Goal: Information Seeking & Learning: Learn about a topic

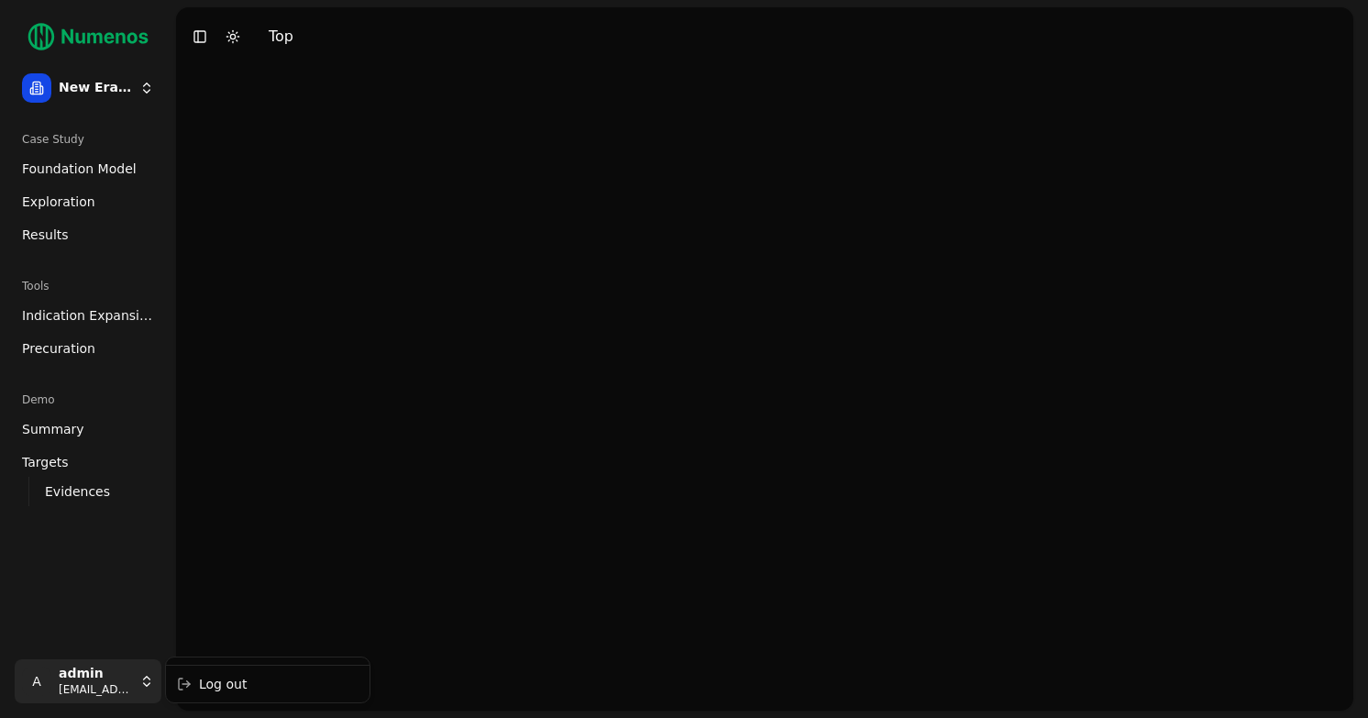
click at [117, 677] on html "New Era Therapeutics Case Study Foundation Model Exploration Results Tools Indi…" at bounding box center [684, 359] width 1368 height 718
click at [213, 676] on div "Log out" at bounding box center [268, 684] width 196 height 29
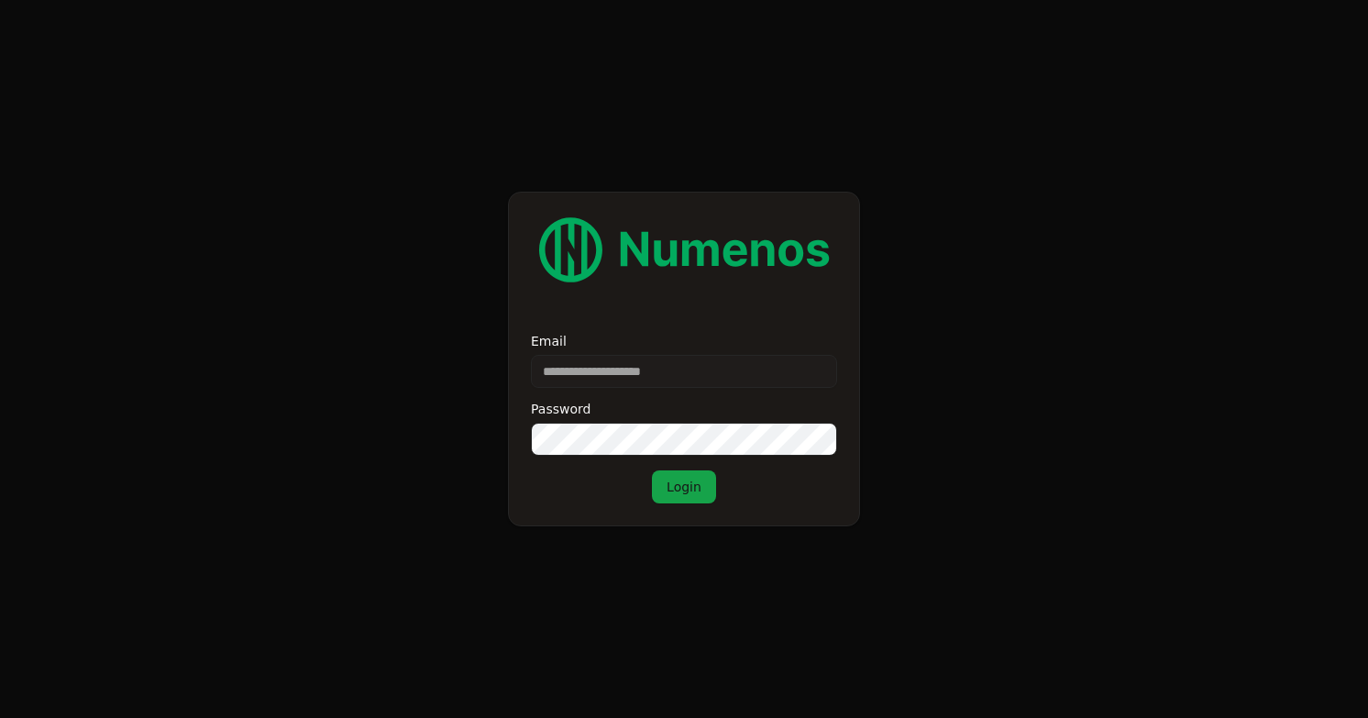
click at [685, 370] on input "Email" at bounding box center [684, 371] width 306 height 33
type input "*"
type input "****"
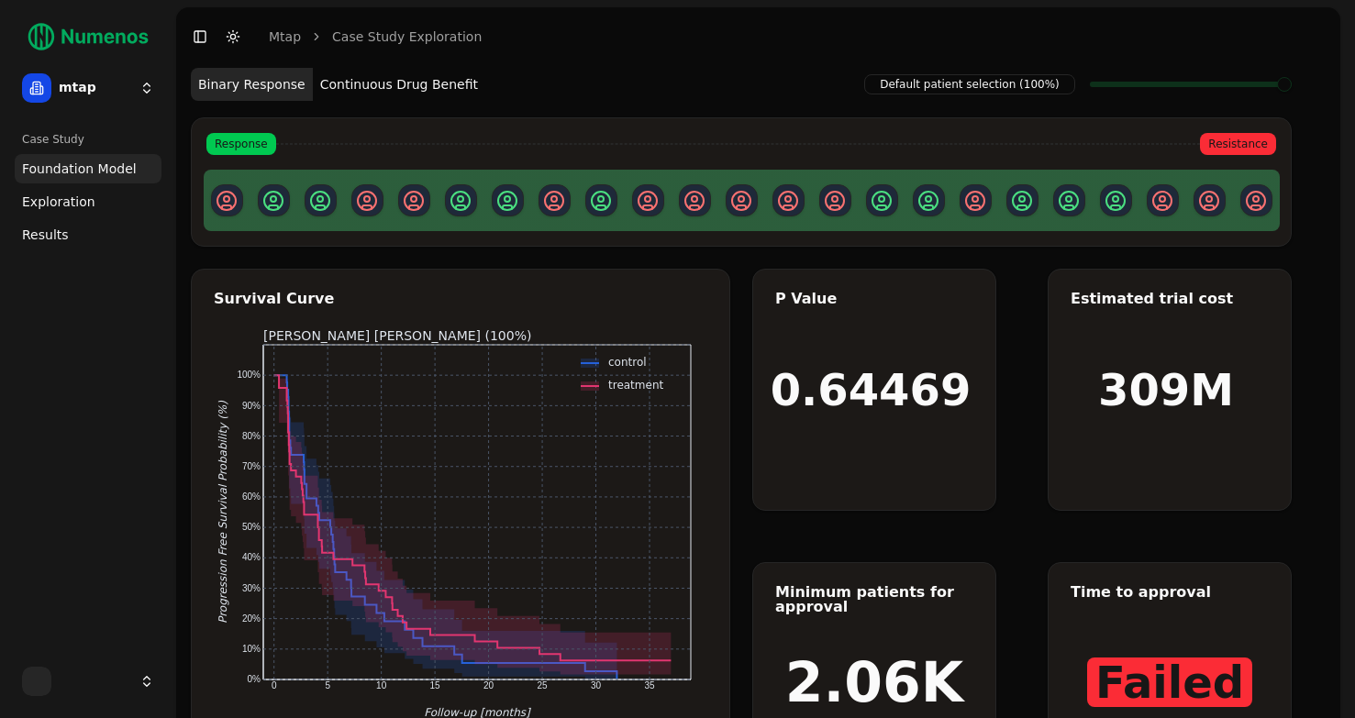
scroll to position [113, 0]
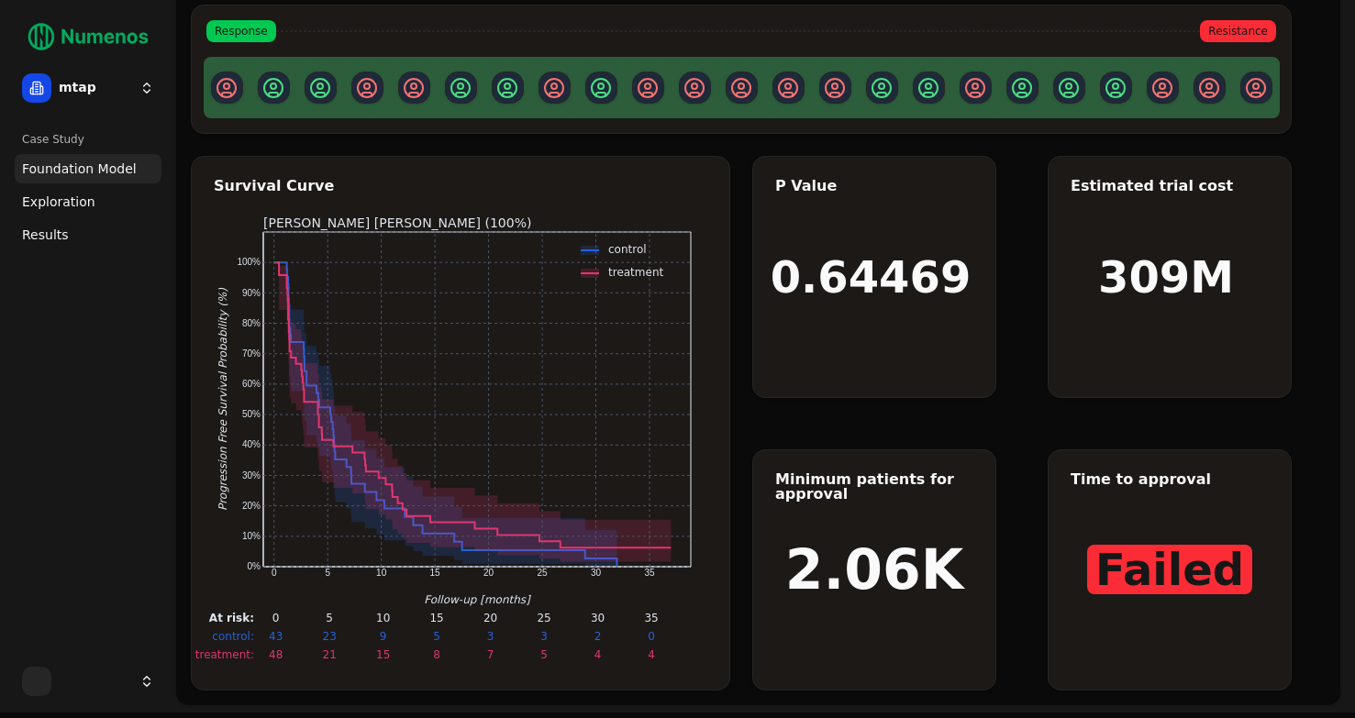
click at [56, 197] on span "Exploration" at bounding box center [58, 202] width 73 height 18
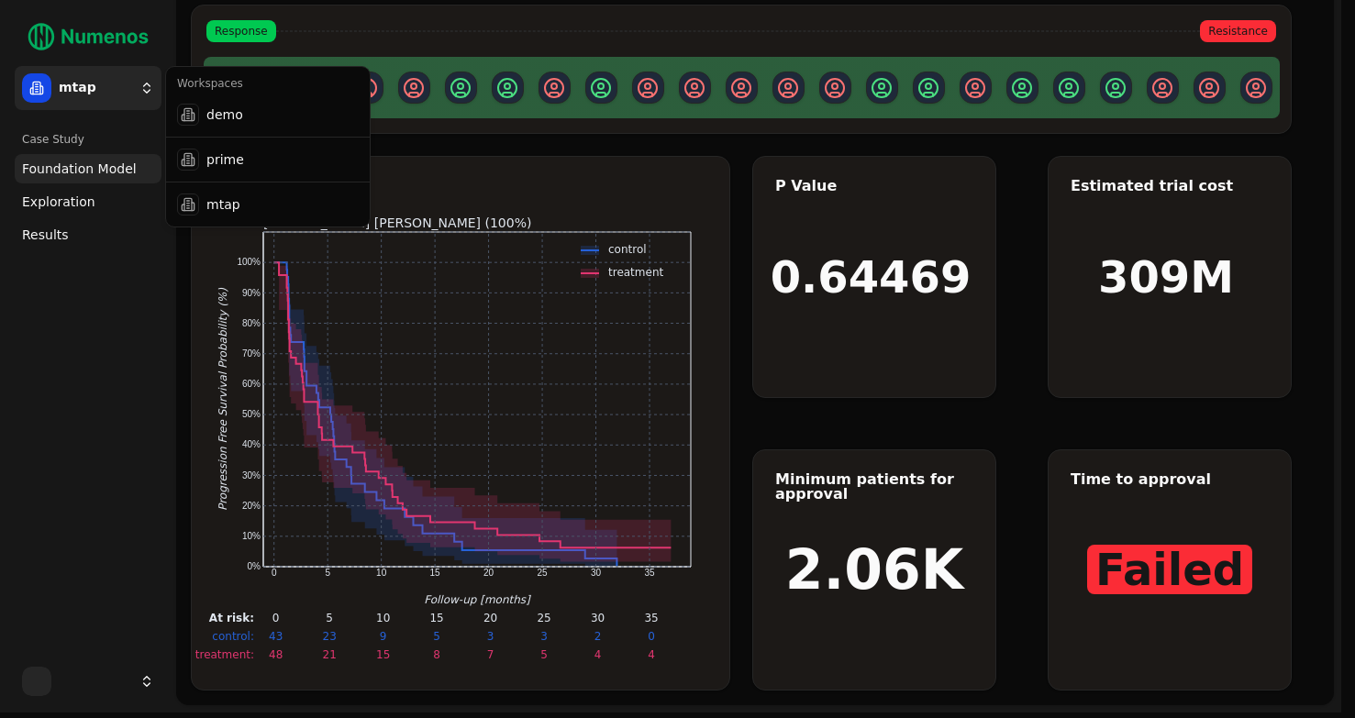
click at [93, 86] on html "mtap Case Study Foundation Model Exploration Results Toggle Sidebar Toggle Dark…" at bounding box center [677, 299] width 1355 height 825
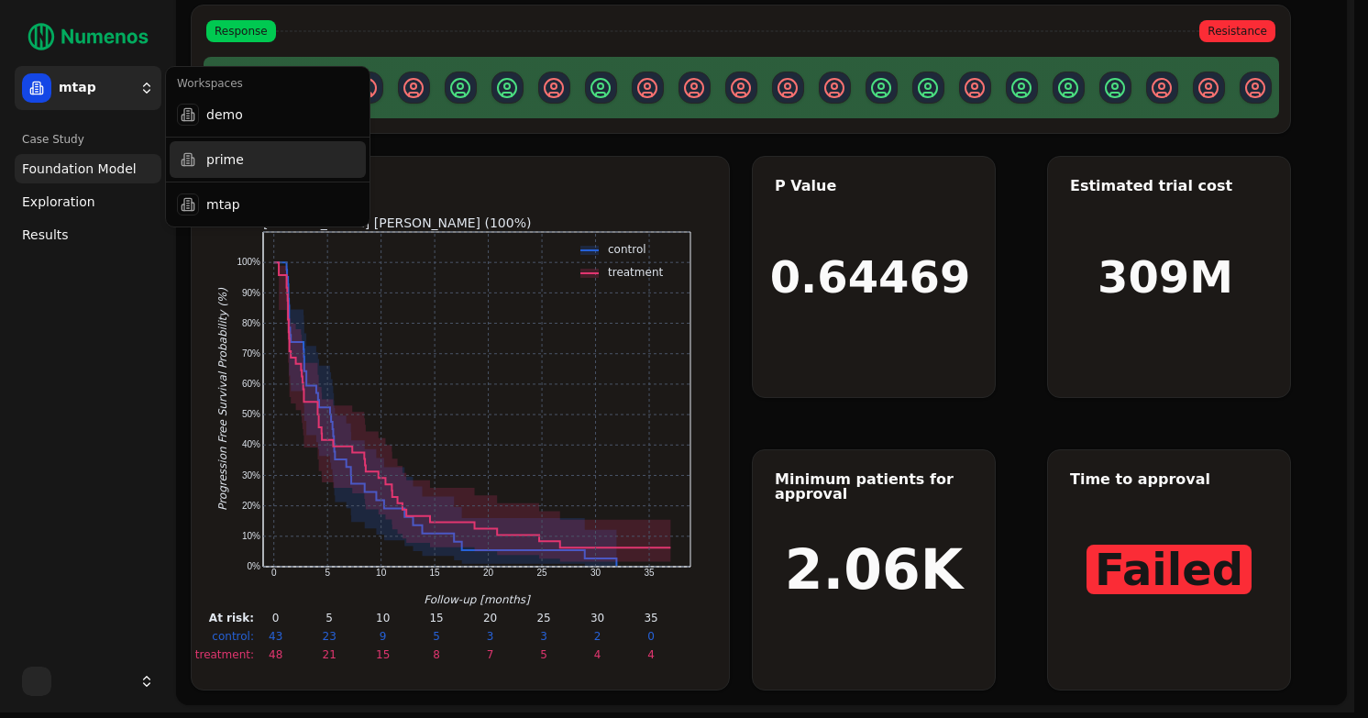
click at [216, 174] on div "prime" at bounding box center [268, 159] width 196 height 37
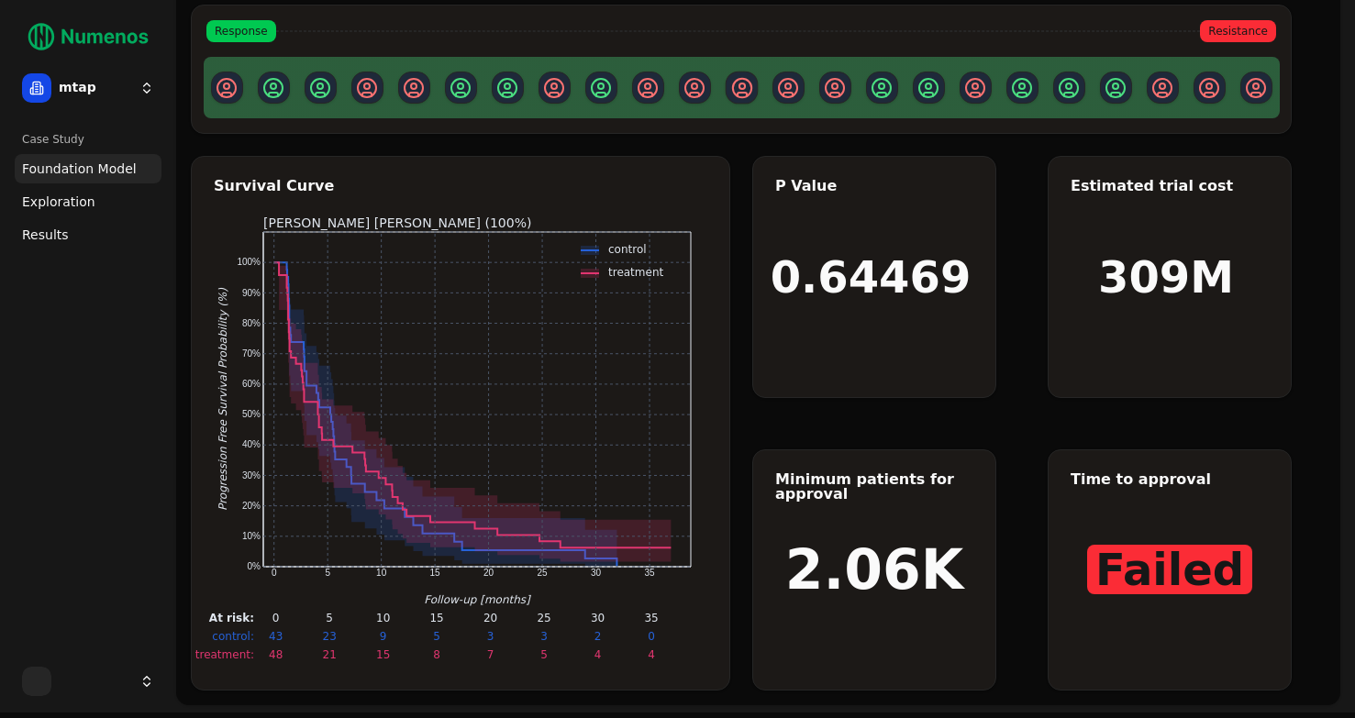
scroll to position [0, 0]
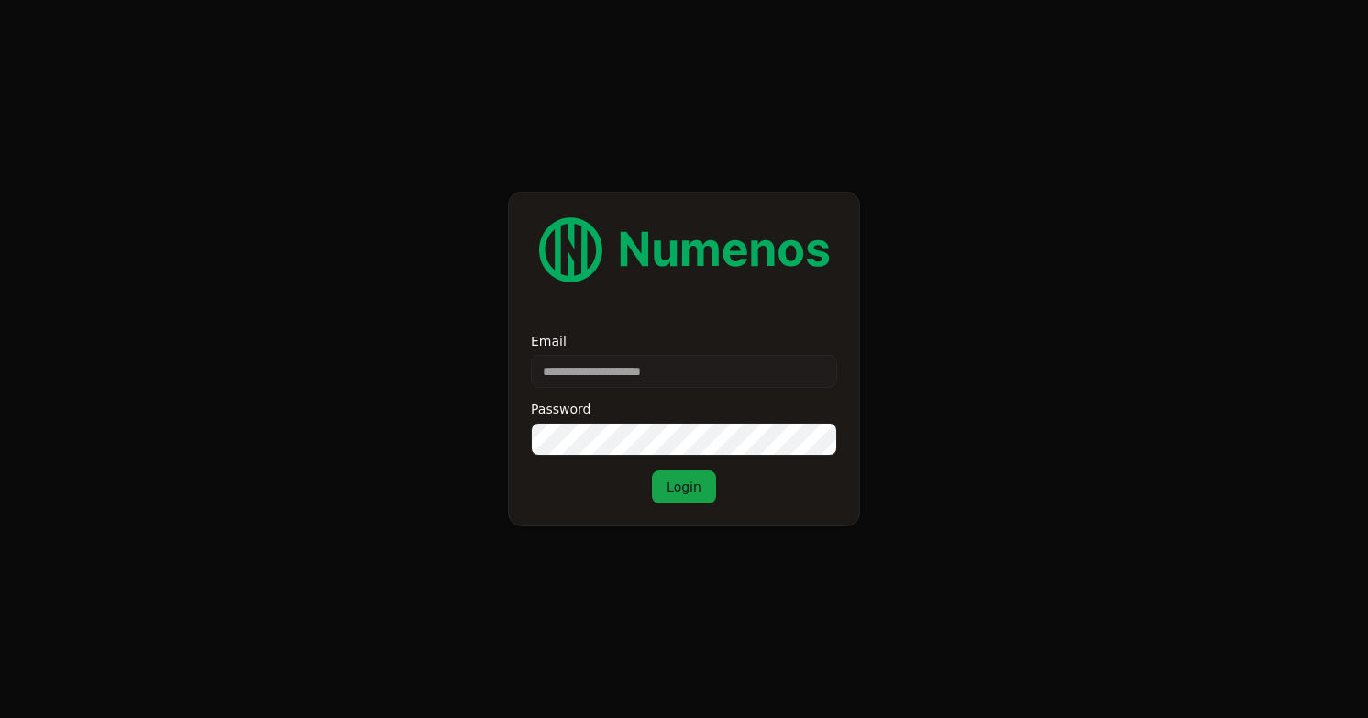
click at [601, 382] on input "Email" at bounding box center [684, 371] width 306 height 33
type input "**********"
click at [673, 486] on button "Login" at bounding box center [684, 487] width 64 height 33
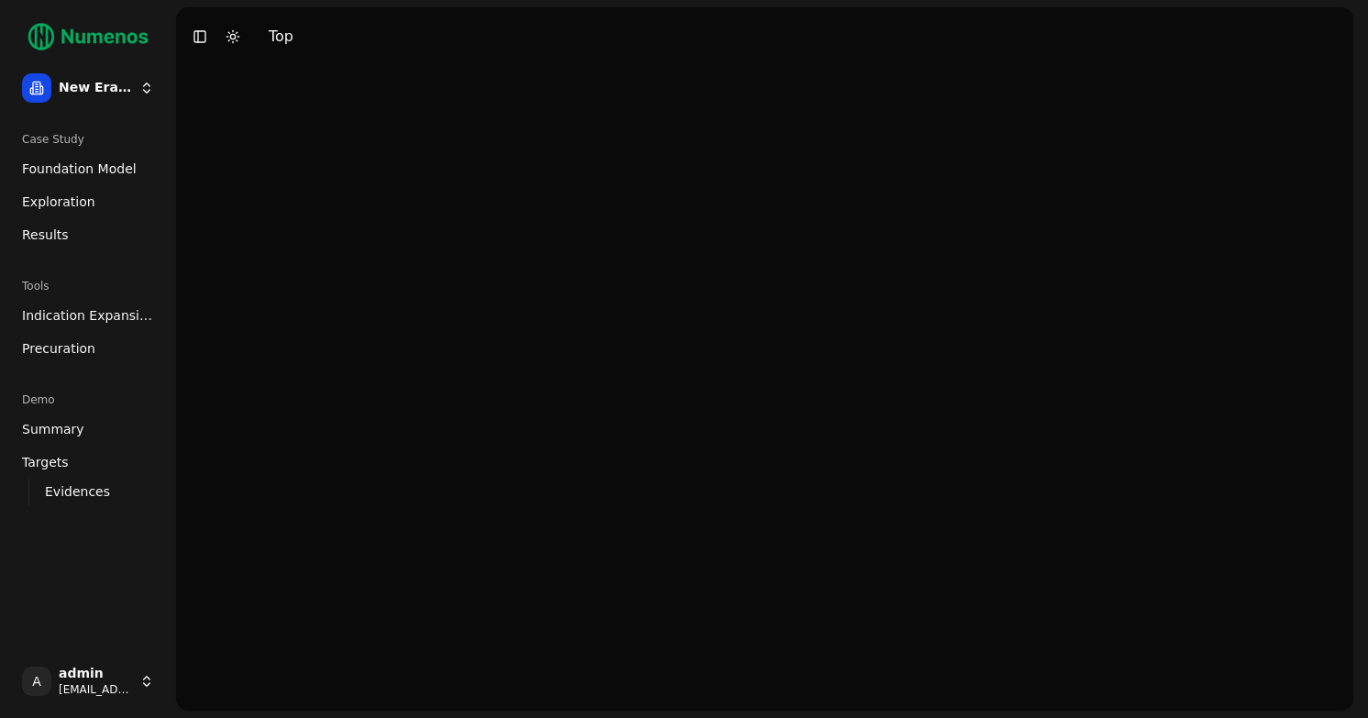
click at [111, 94] on html "New Era Therapeutics Case Study Foundation Model Exploration Results Tools Indi…" at bounding box center [684, 359] width 1368 height 718
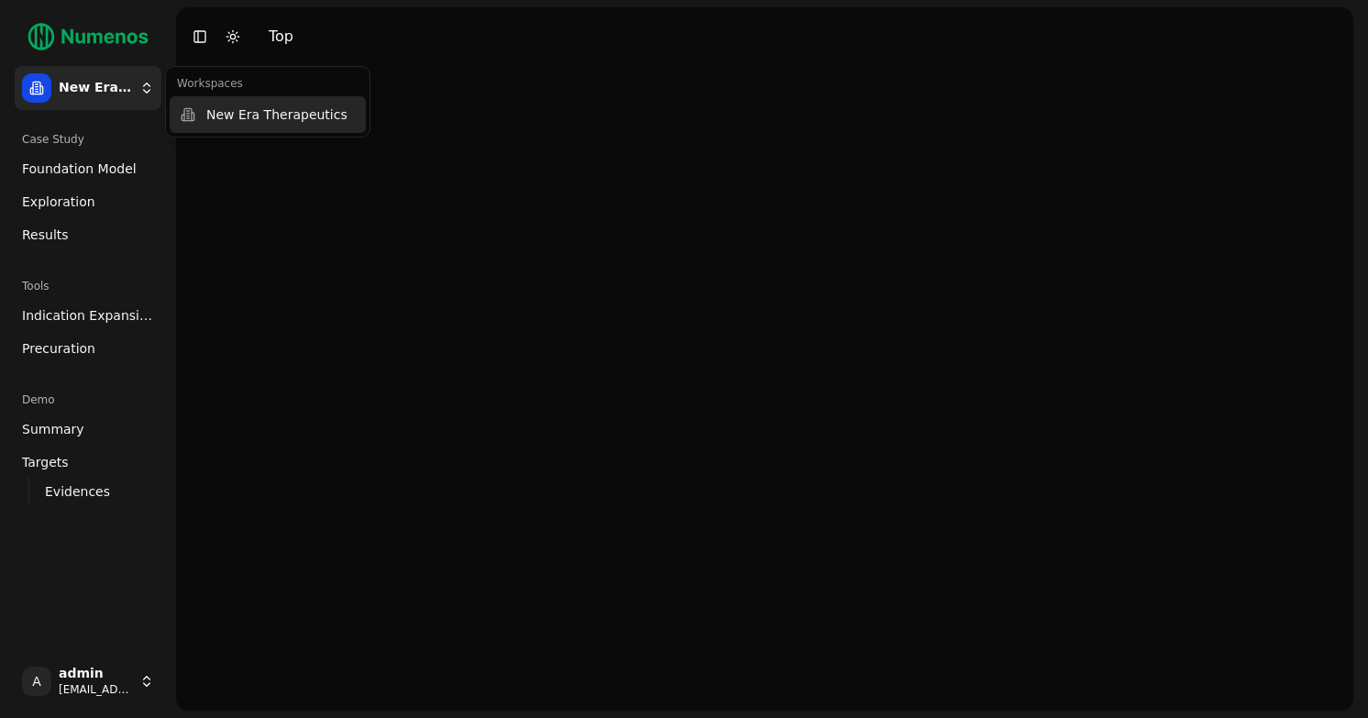
click at [232, 123] on div "New Era Therapeutics" at bounding box center [268, 114] width 196 height 37
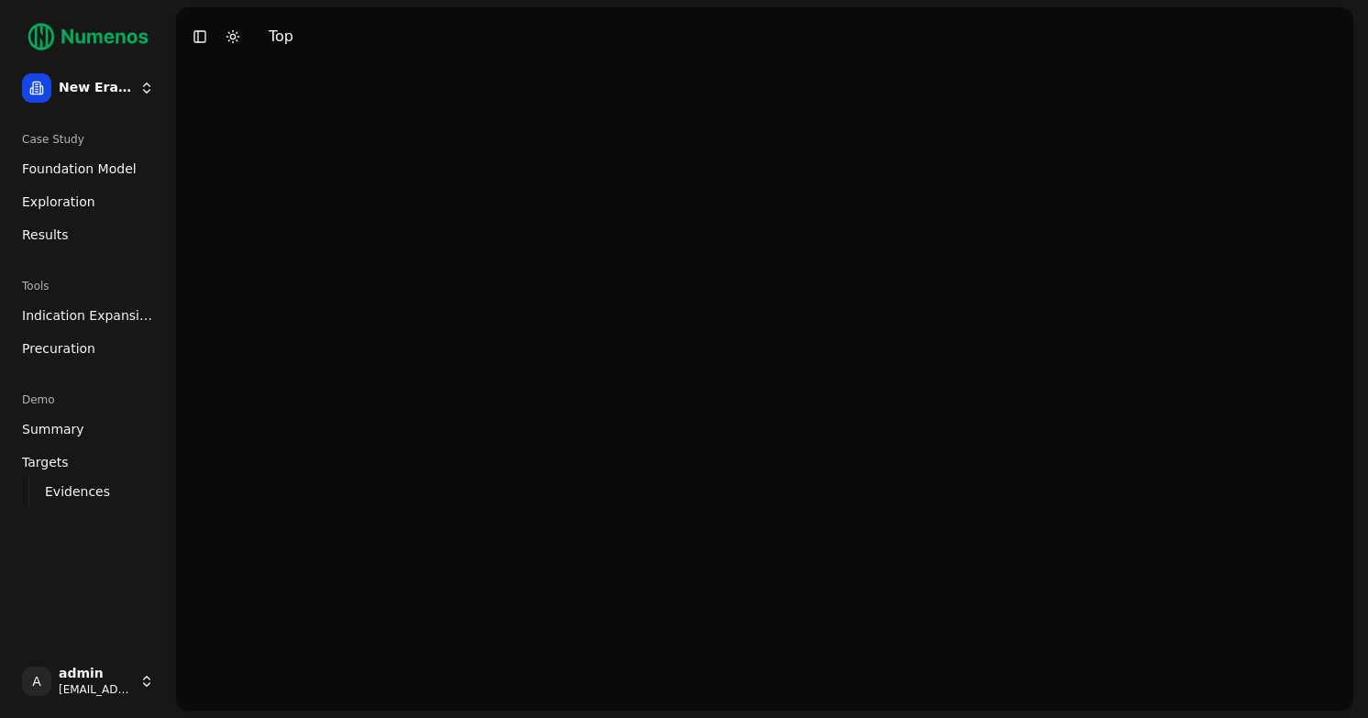
click at [56, 165] on span "Foundation Model" at bounding box center [79, 169] width 115 height 18
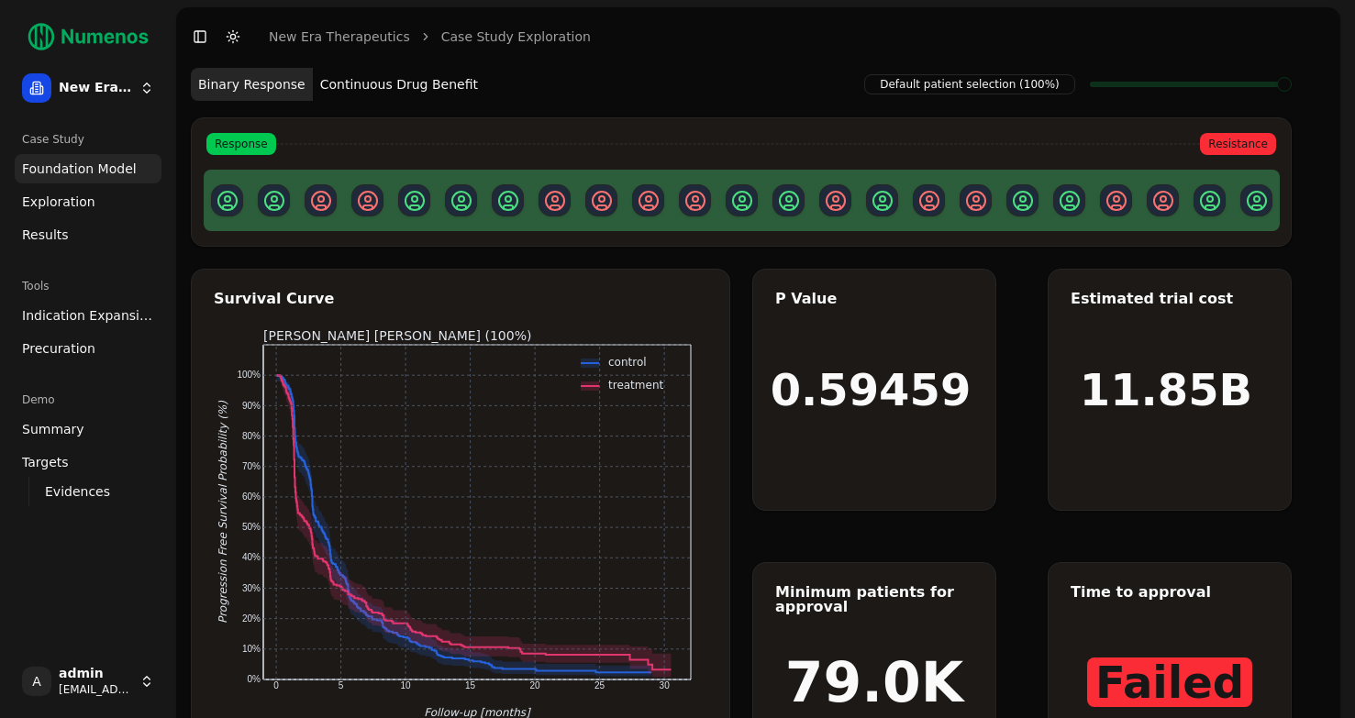
click at [57, 205] on span "Exploration" at bounding box center [58, 202] width 73 height 18
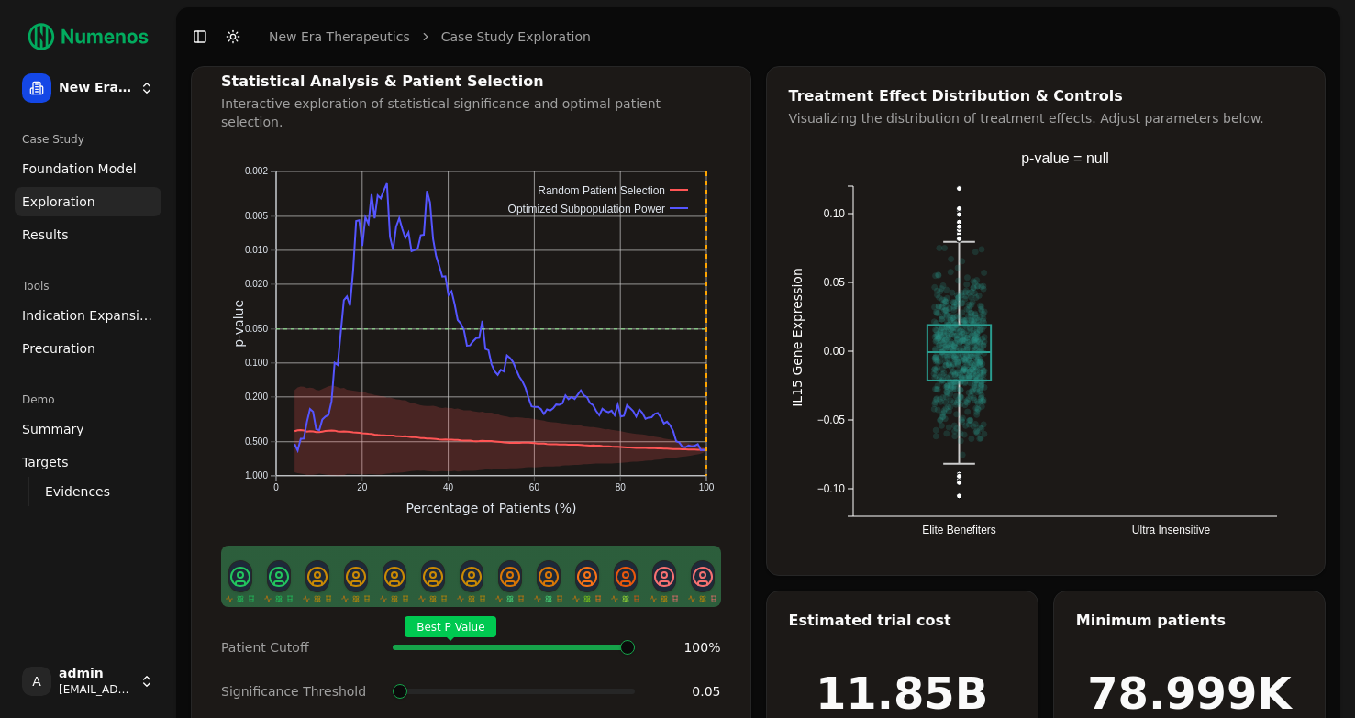
click at [53, 251] on div "Case Study Foundation Model Exploration Results" at bounding box center [87, 186] width 161 height 139
click at [50, 238] on span "Results" at bounding box center [45, 235] width 47 height 18
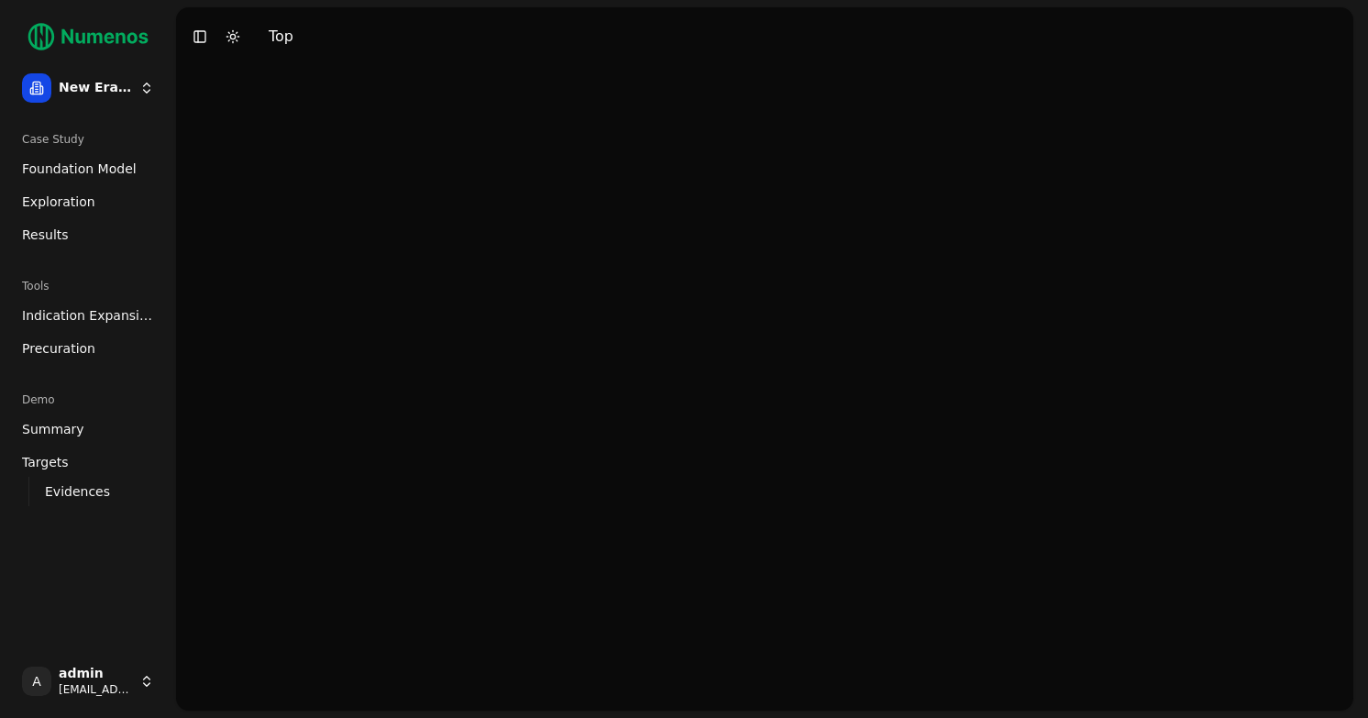
click at [96, 671] on html "New Era Therapeutics Case Study Foundation Model Exploration Results Tools Indi…" at bounding box center [684, 359] width 1368 height 718
click at [222, 683] on div "Log out" at bounding box center [268, 684] width 196 height 29
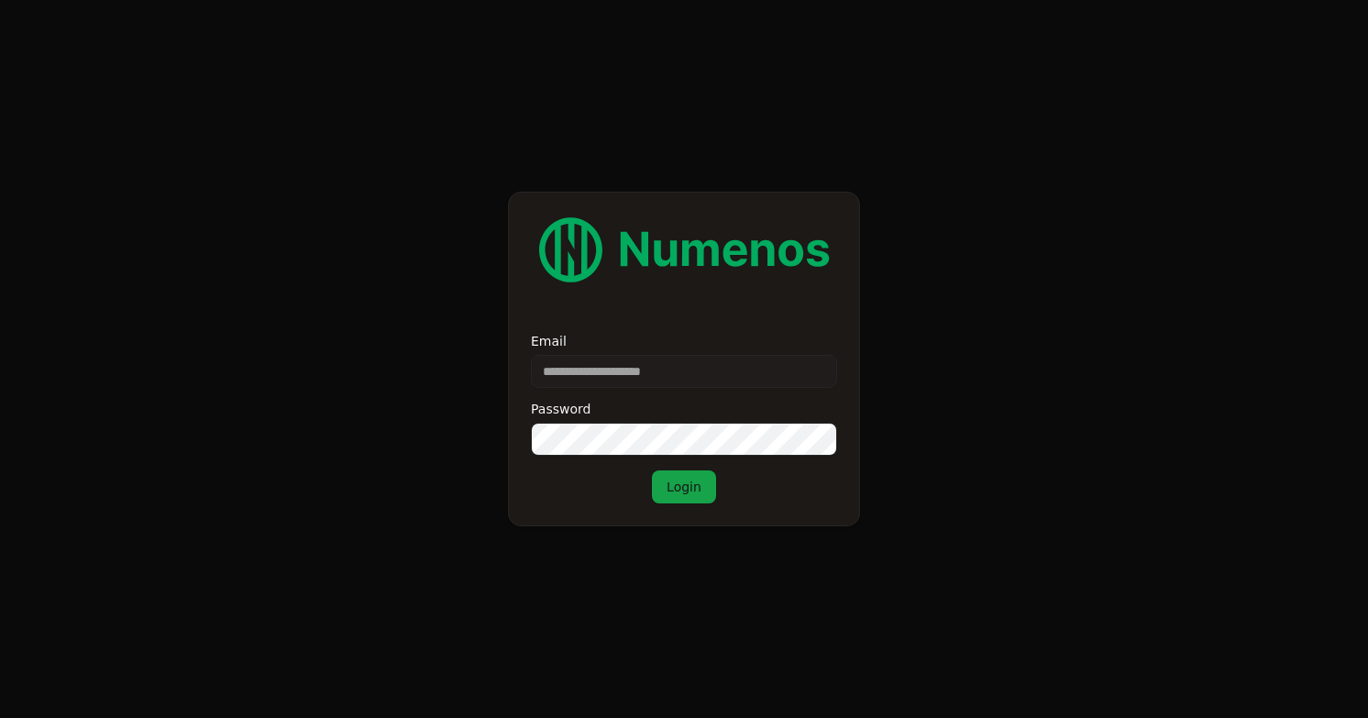
click at [644, 359] on input "Email" at bounding box center [684, 371] width 306 height 33
type input "**********"
click at [652, 471] on button "Login" at bounding box center [684, 487] width 64 height 33
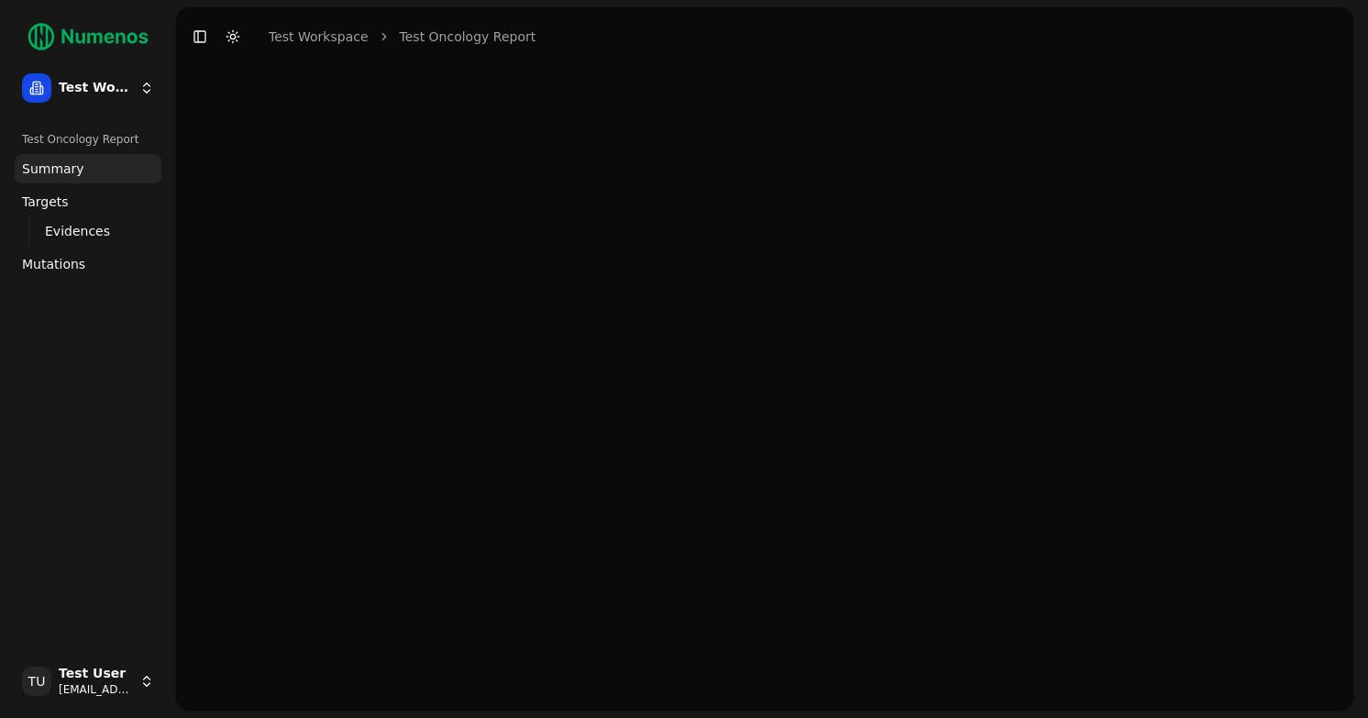
click at [63, 206] on span "Targets" at bounding box center [45, 202] width 47 height 18
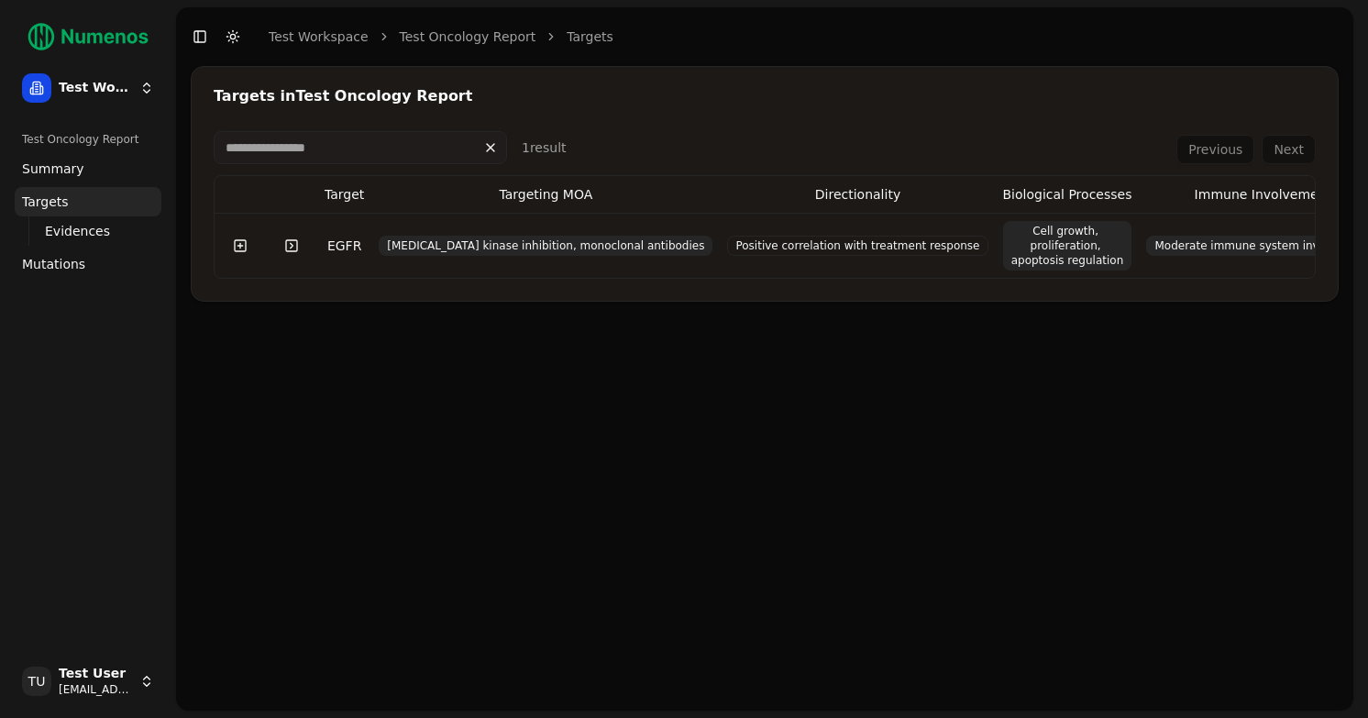
click at [92, 227] on span "Evidences" at bounding box center [77, 231] width 65 height 18
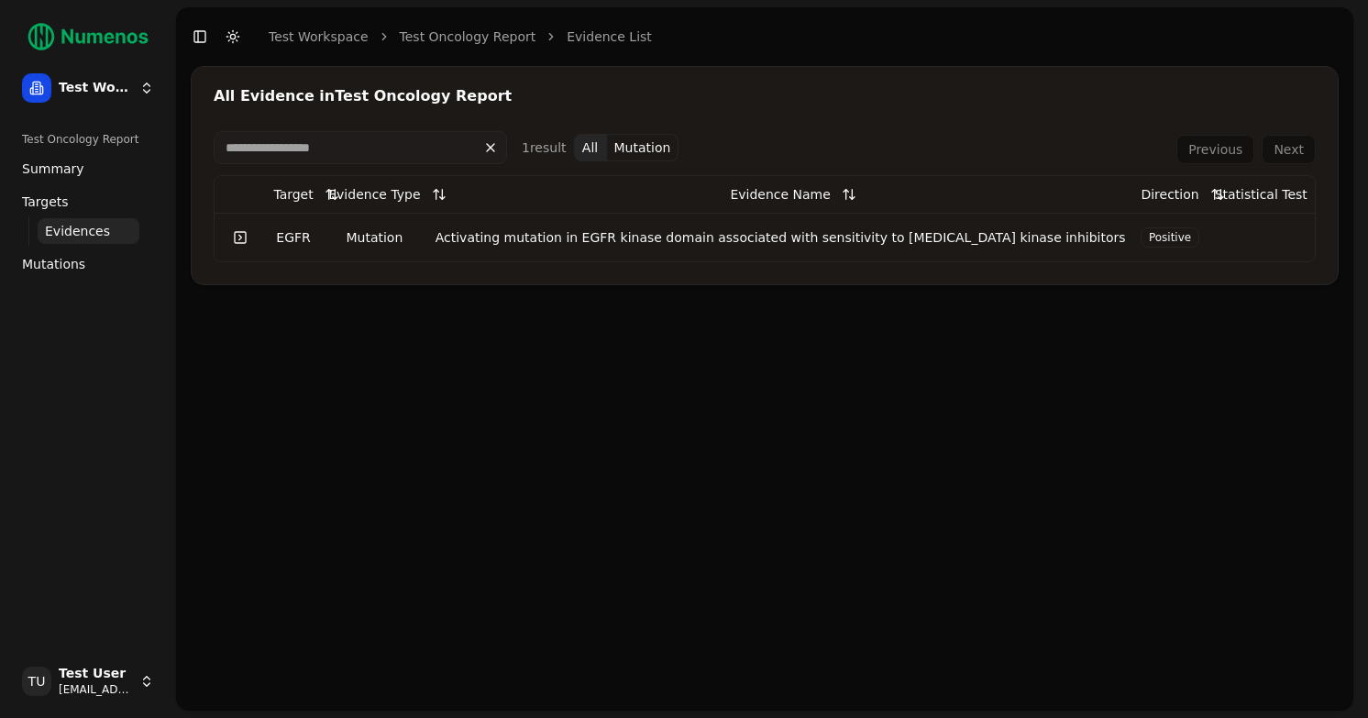
click at [70, 260] on span "Mutations" at bounding box center [53, 264] width 63 height 18
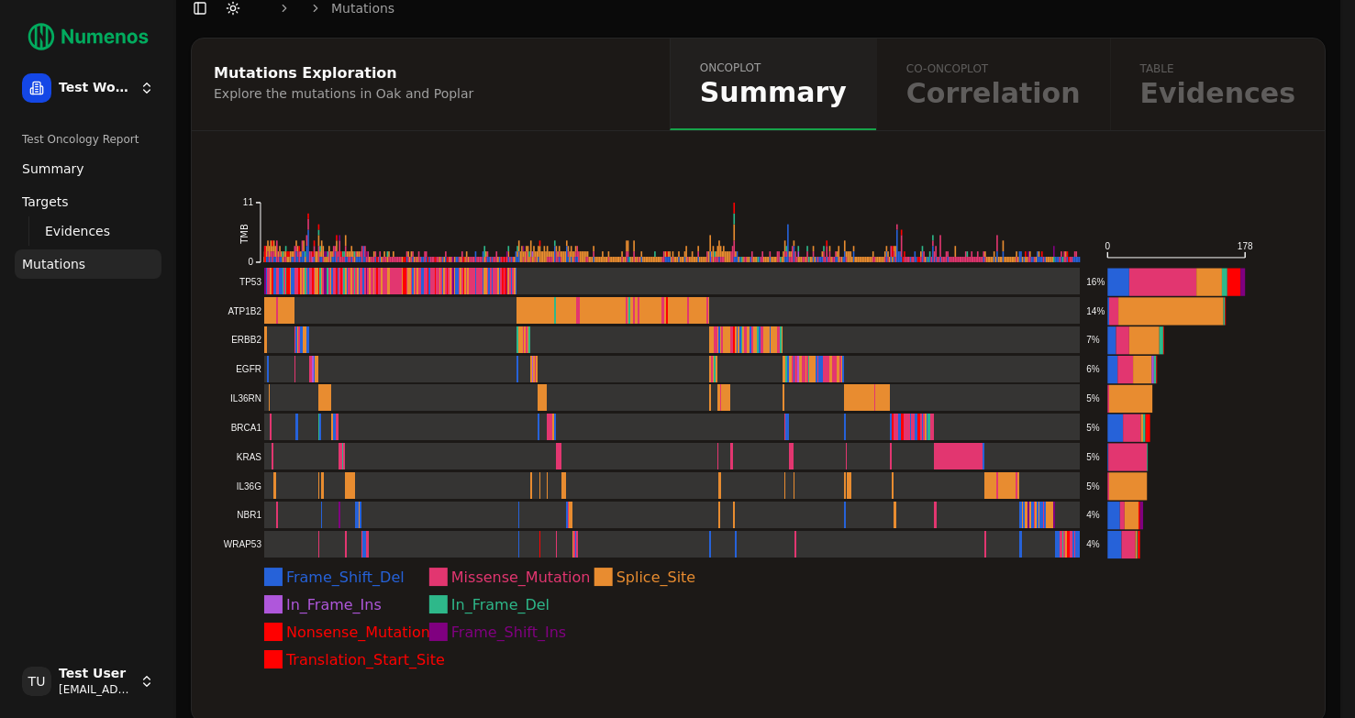
scroll to position [28, 0]
click at [382, 280] on rect at bounding box center [652, 283] width 858 height 28
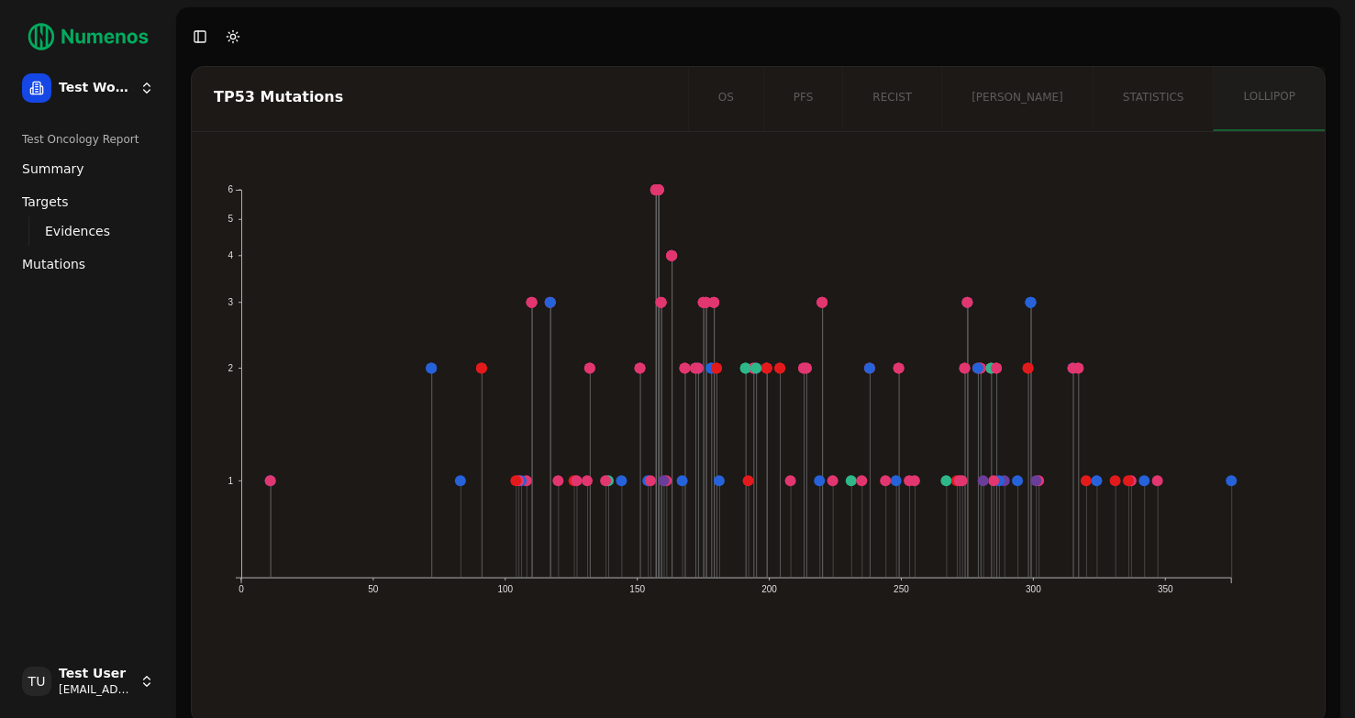
click at [653, 191] on circle at bounding box center [655, 189] width 11 height 11
click at [802, 101] on div "os pfs recist [PERSON_NAME] statistics lollipop" at bounding box center [1006, 99] width 637 height 64
click at [844, 109] on div "os pfs recist [PERSON_NAME] statistics lollipop" at bounding box center [1006, 99] width 637 height 64
click at [800, 99] on div "os pfs recist orr statistics lollipop" at bounding box center [1006, 99] width 637 height 64
click at [1163, 122] on div "os pfs recist orr statistics lollipop" at bounding box center [1006, 99] width 637 height 64
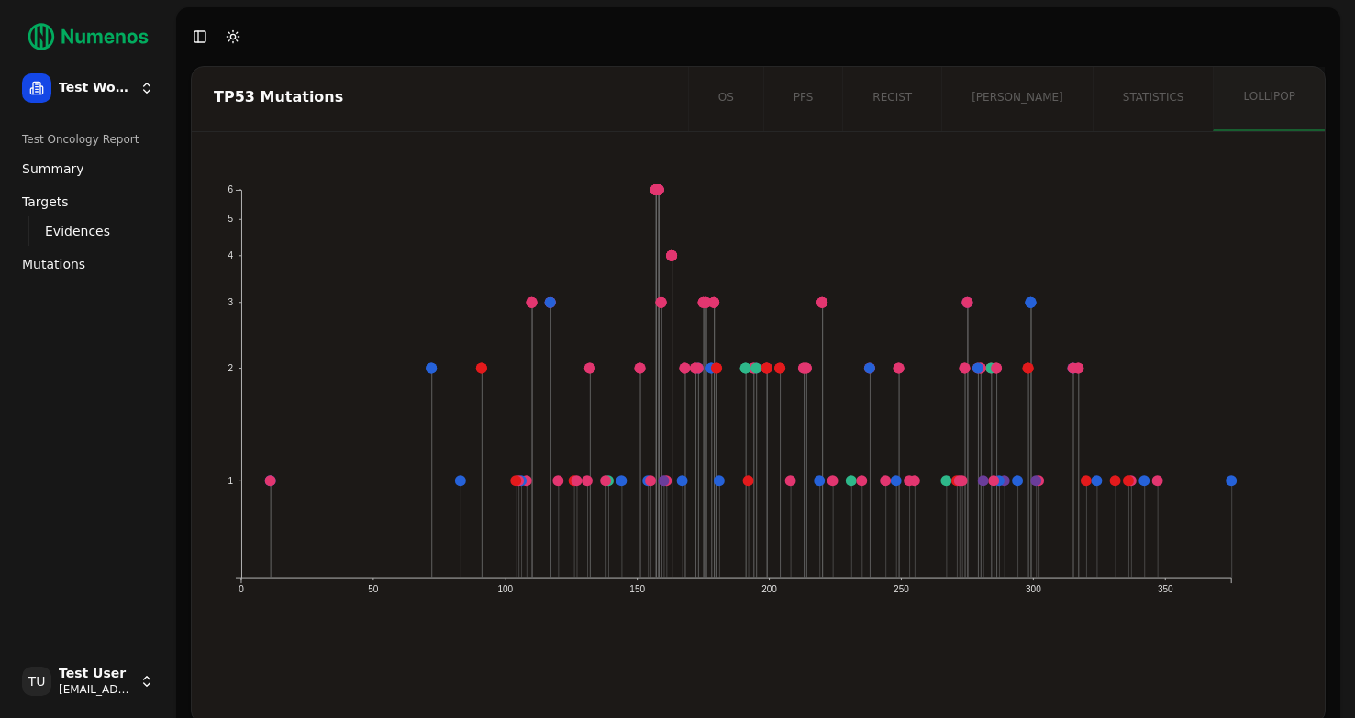
click at [1173, 101] on div "os pfs recist orr statistics lollipop" at bounding box center [1006, 99] width 637 height 64
click at [62, 232] on span "Evidences" at bounding box center [77, 231] width 65 height 18
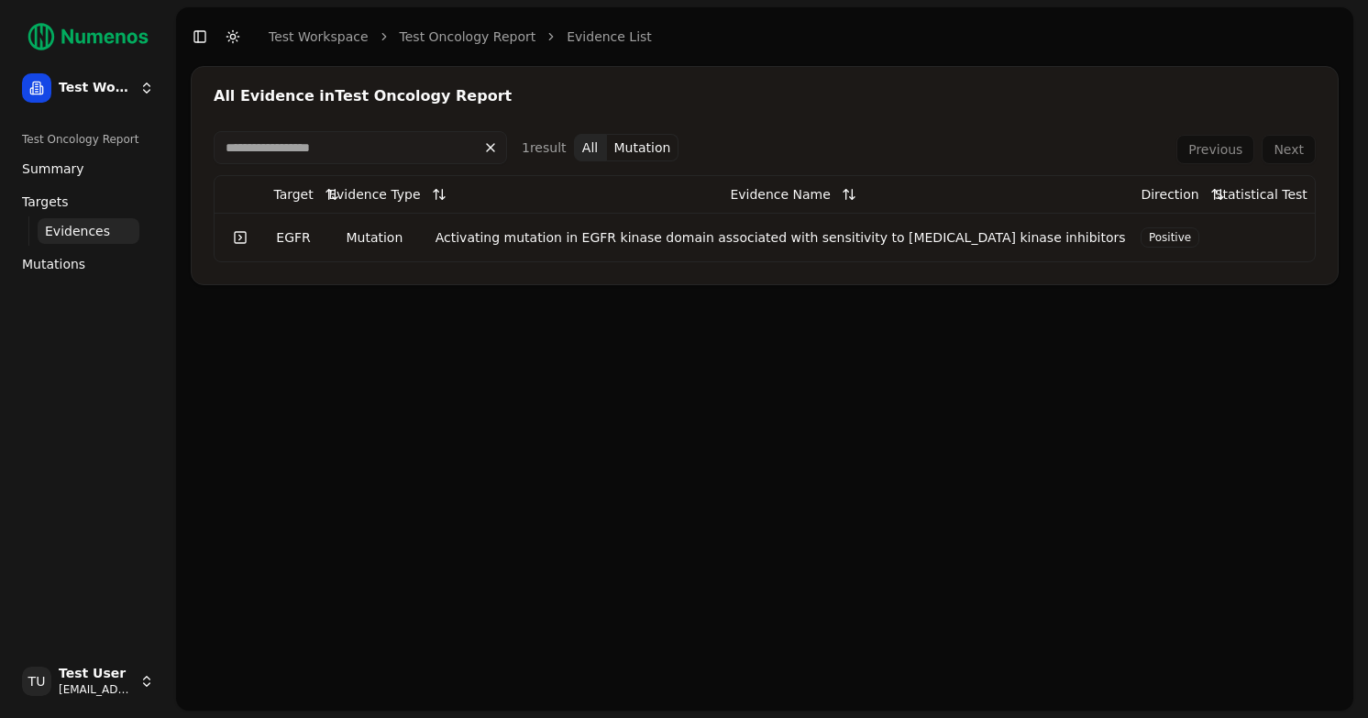
click at [244, 238] on link at bounding box center [240, 237] width 37 height 33
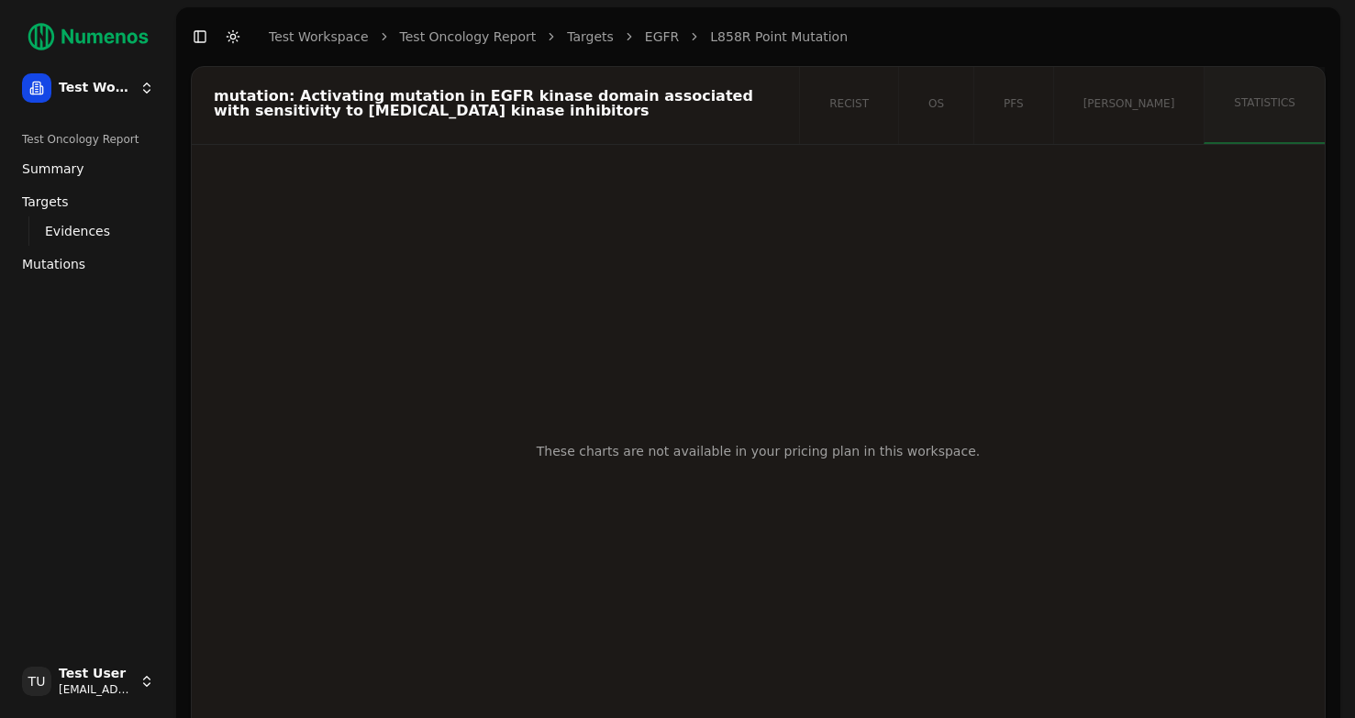
click at [60, 164] on span "Summary" at bounding box center [53, 169] width 62 height 18
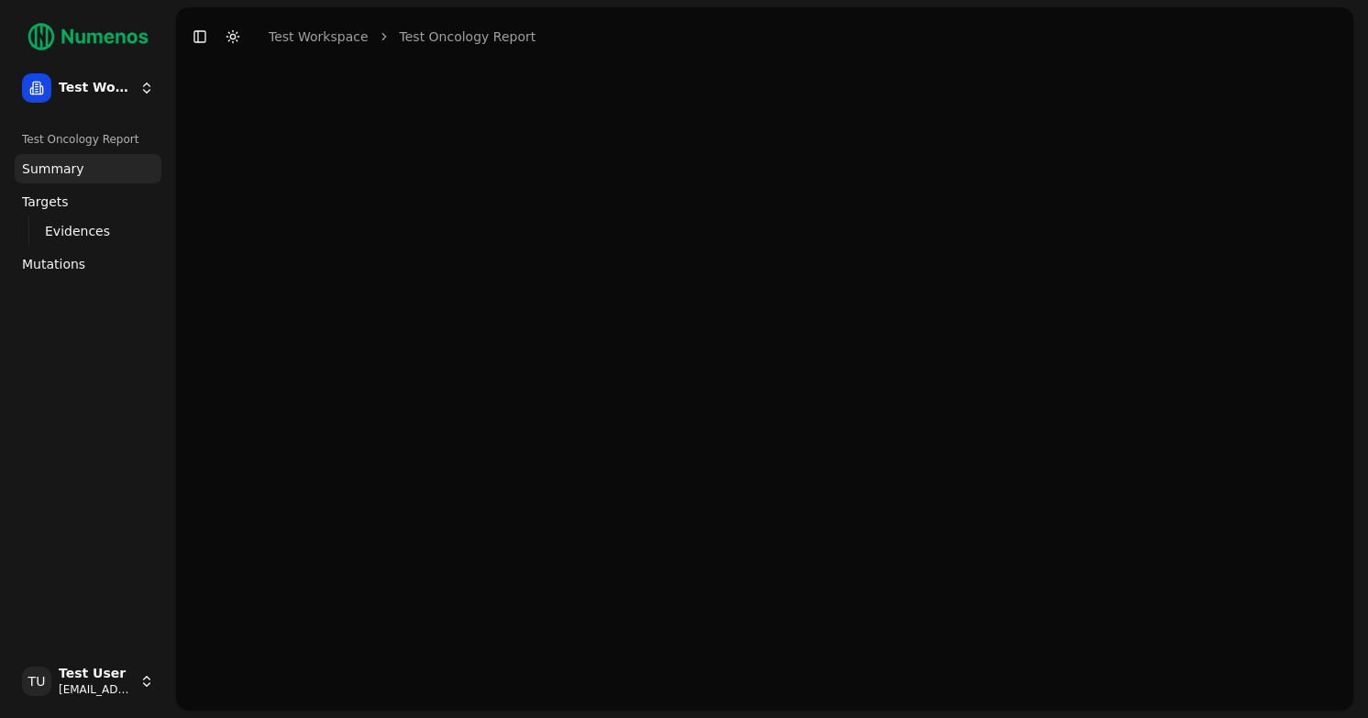
click at [487, 39] on link "Test Oncology Report" at bounding box center [468, 37] width 137 height 18
click at [66, 246] on ul "Summary Targets Evidences Exploration Mutations" at bounding box center [88, 216] width 147 height 125
click at [59, 271] on span "Mutations" at bounding box center [53, 264] width 63 height 18
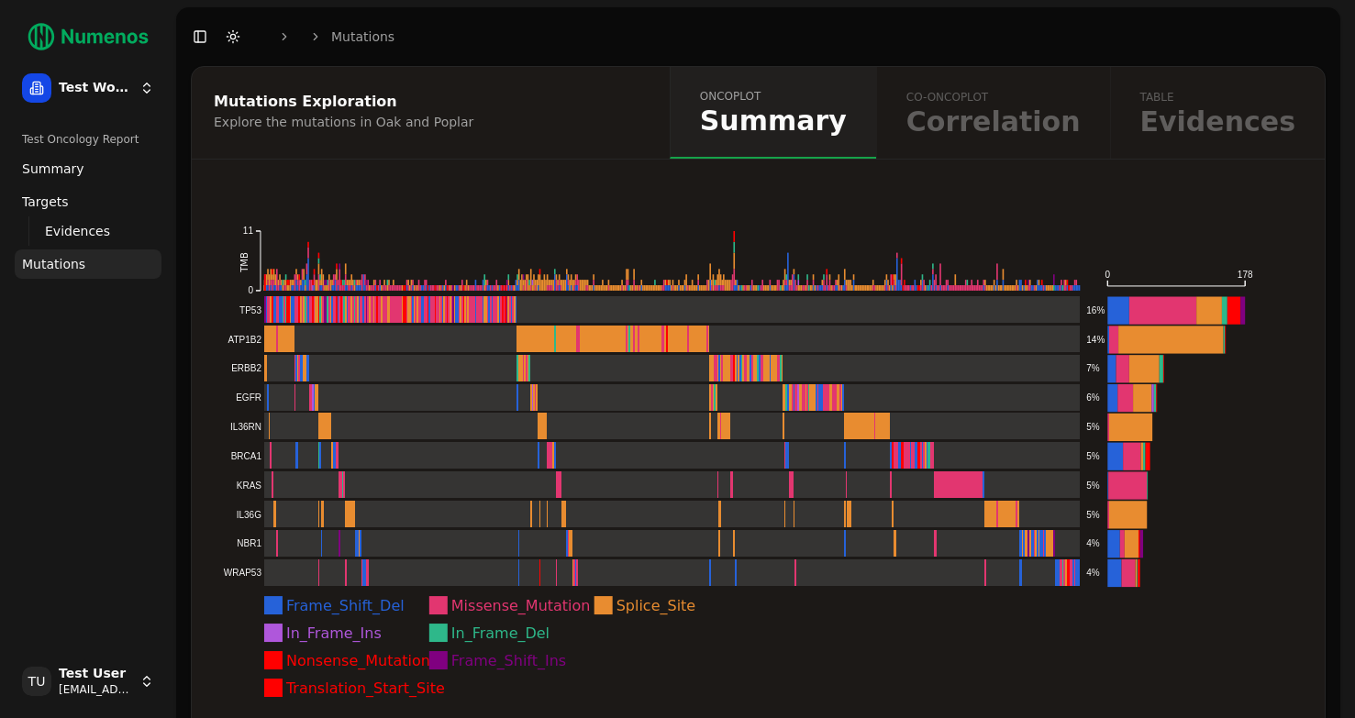
click at [1033, 114] on div "oncoplot Summary co-oncoplot Correlation table Evidences" at bounding box center [997, 113] width 655 height 92
click at [298, 426] on rect at bounding box center [652, 427] width 858 height 28
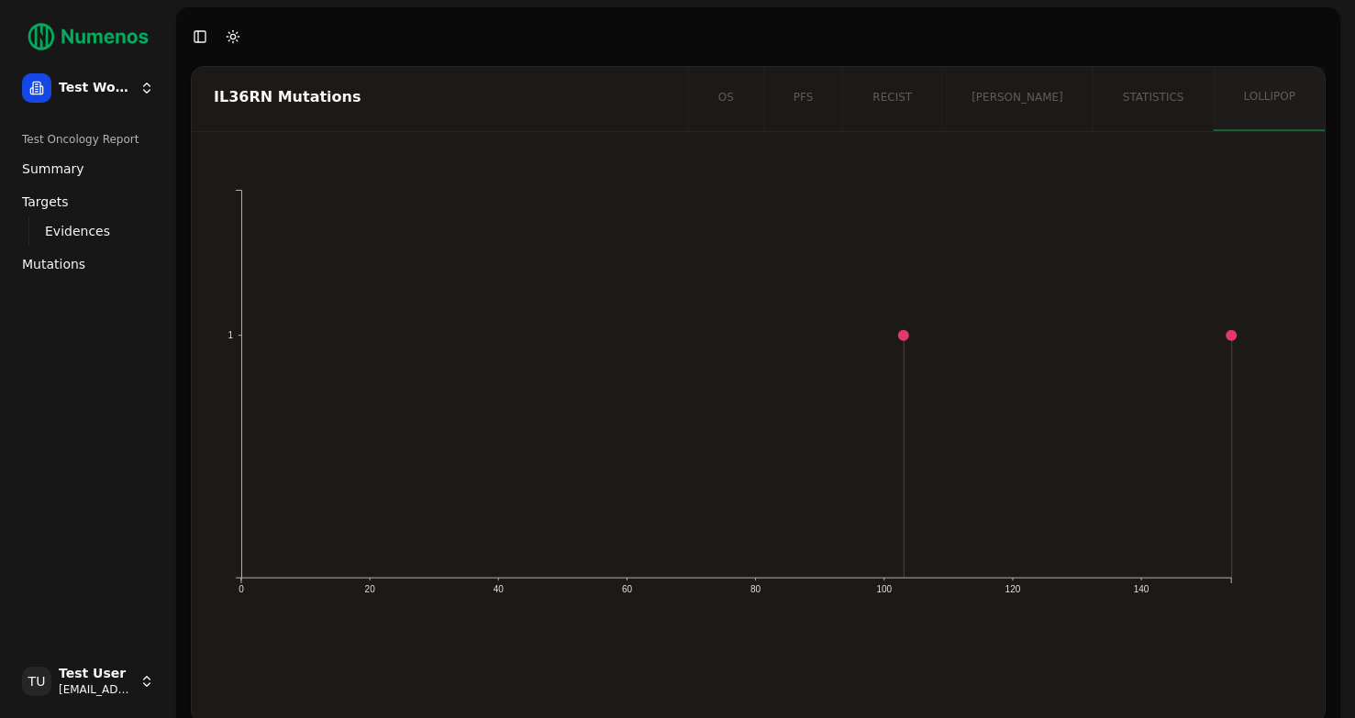
click at [1145, 92] on div "os pfs recist orr statistics lollipop" at bounding box center [1006, 99] width 637 height 64
click at [1058, 106] on div "os pfs recist orr statistics lollipop" at bounding box center [1006, 99] width 637 height 64
click at [970, 106] on div "os pfs recist orr statistics lollipop" at bounding box center [1006, 99] width 637 height 64
click at [866, 105] on div "os pfs recist orr statistics lollipop" at bounding box center [1006, 99] width 637 height 64
click at [791, 106] on div "os pfs recist orr statistics lollipop" at bounding box center [1006, 99] width 637 height 64
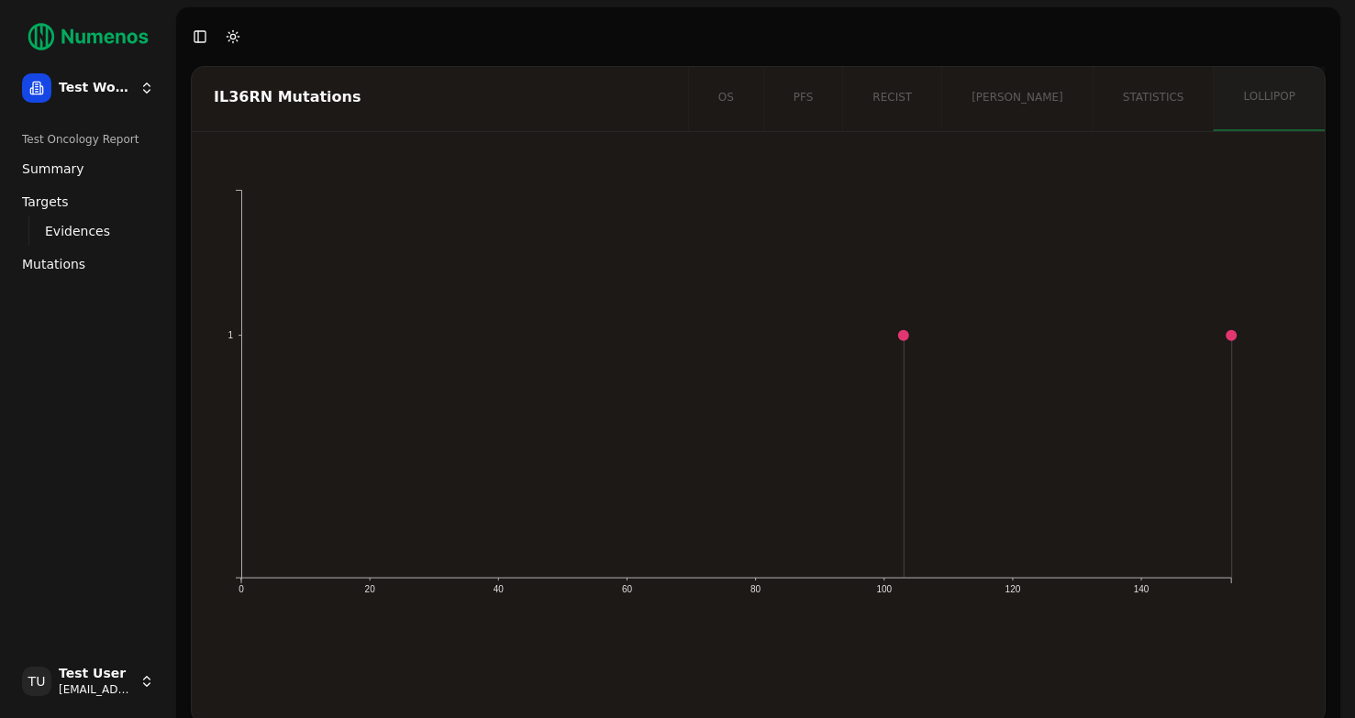
click at [54, 269] on span "Mutations" at bounding box center [53, 264] width 63 height 18
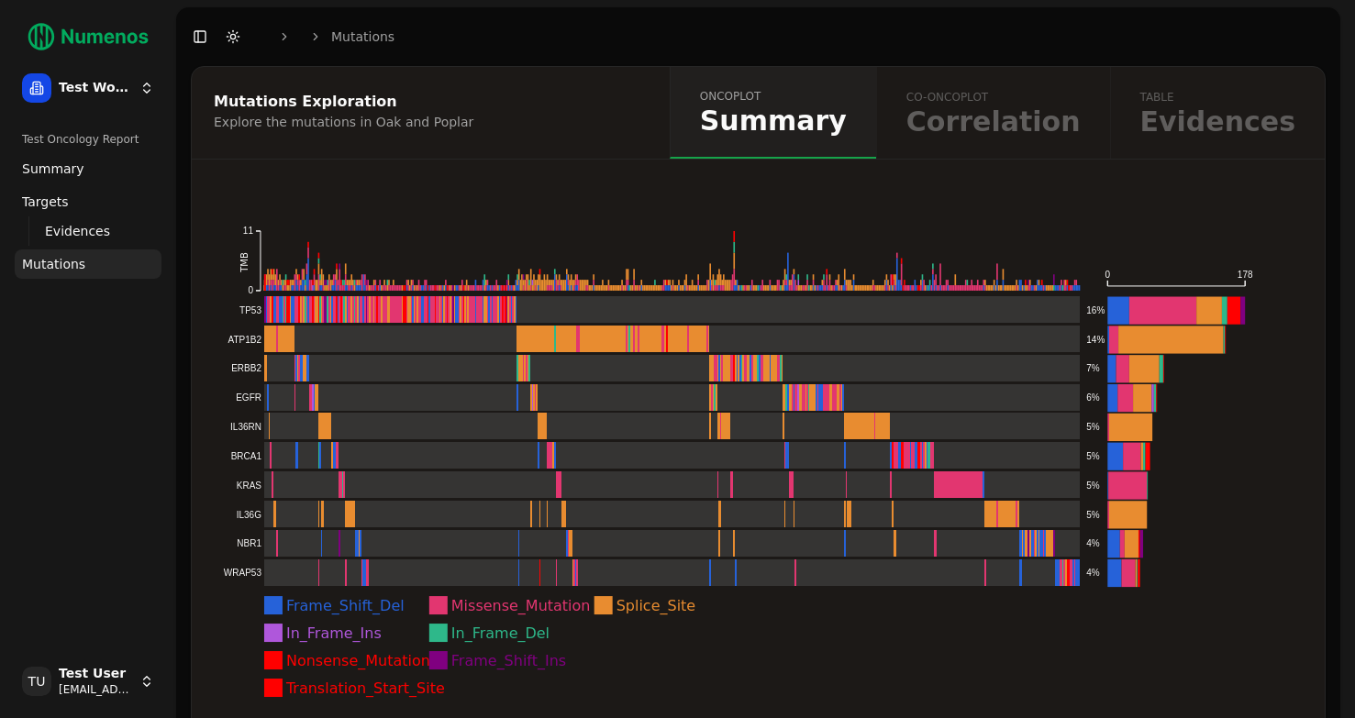
click at [54, 261] on span "Mutations" at bounding box center [53, 264] width 63 height 18
click at [313, 516] on rect at bounding box center [652, 515] width 858 height 28
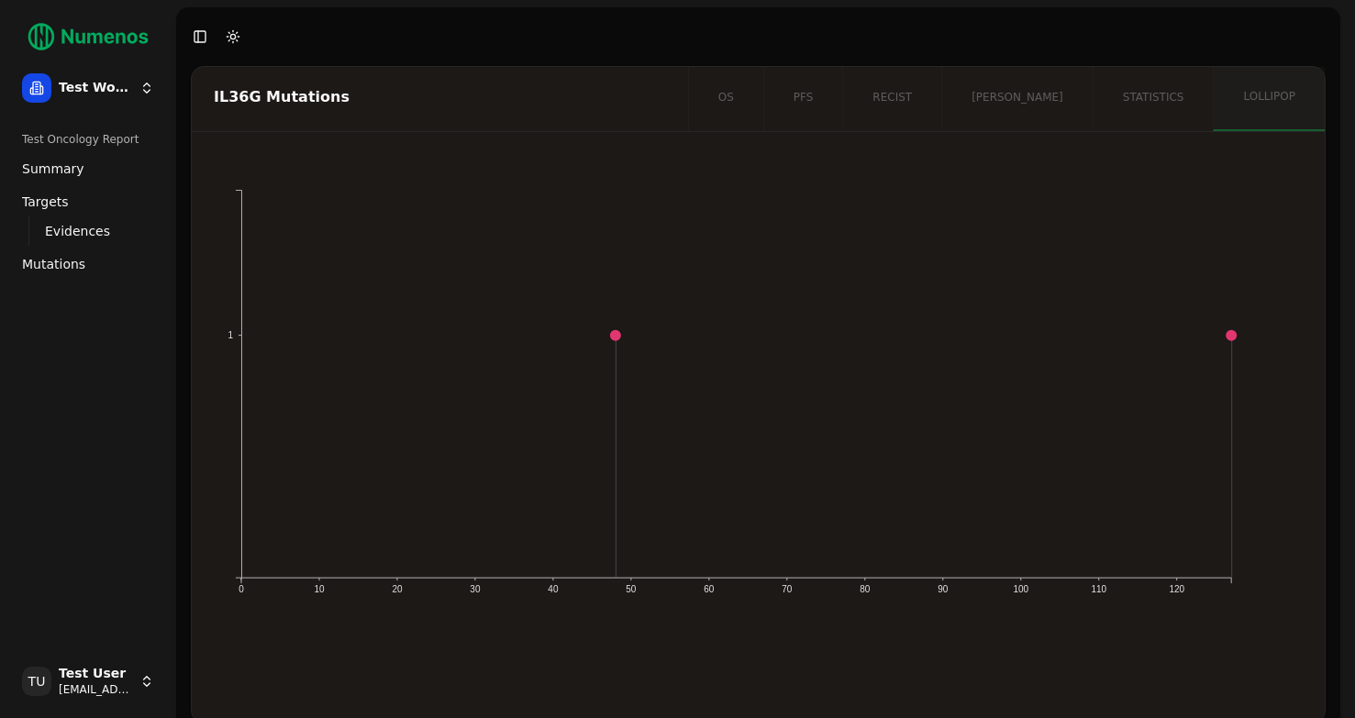
click at [68, 254] on link "Mutations" at bounding box center [88, 263] width 147 height 29
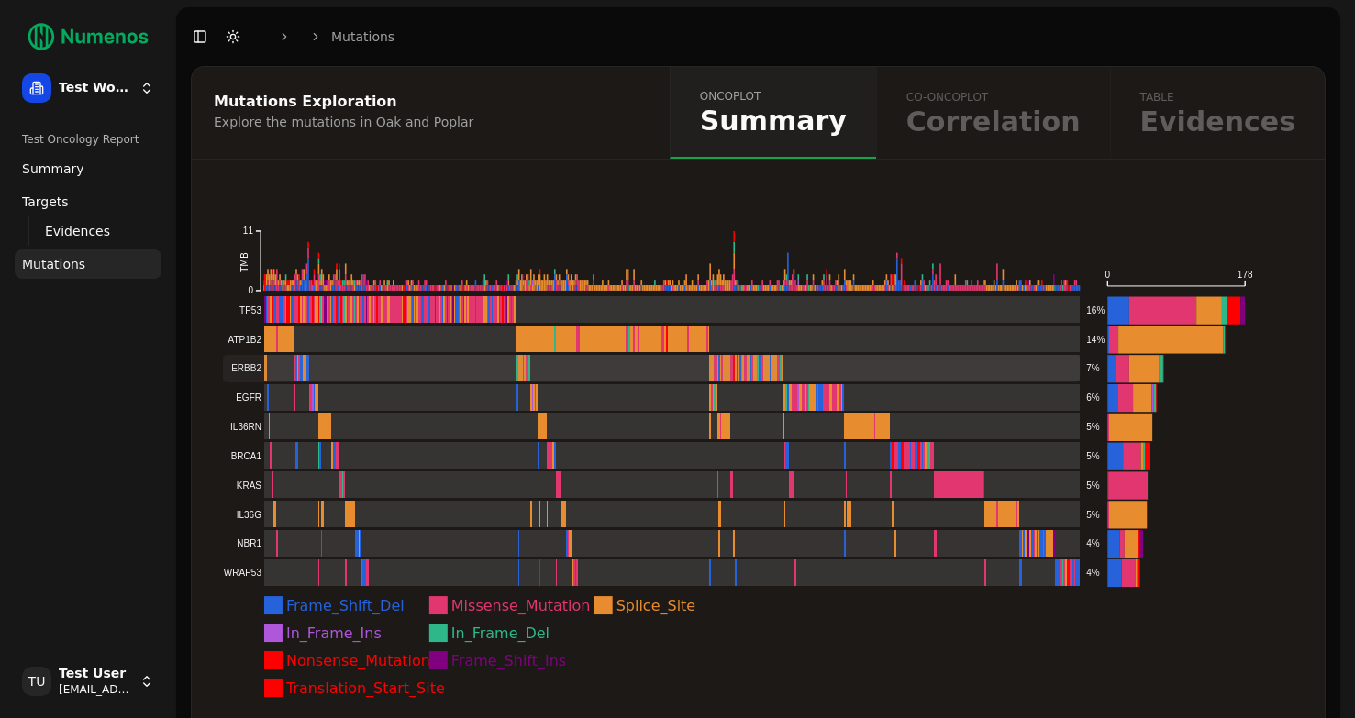
scroll to position [55, 0]
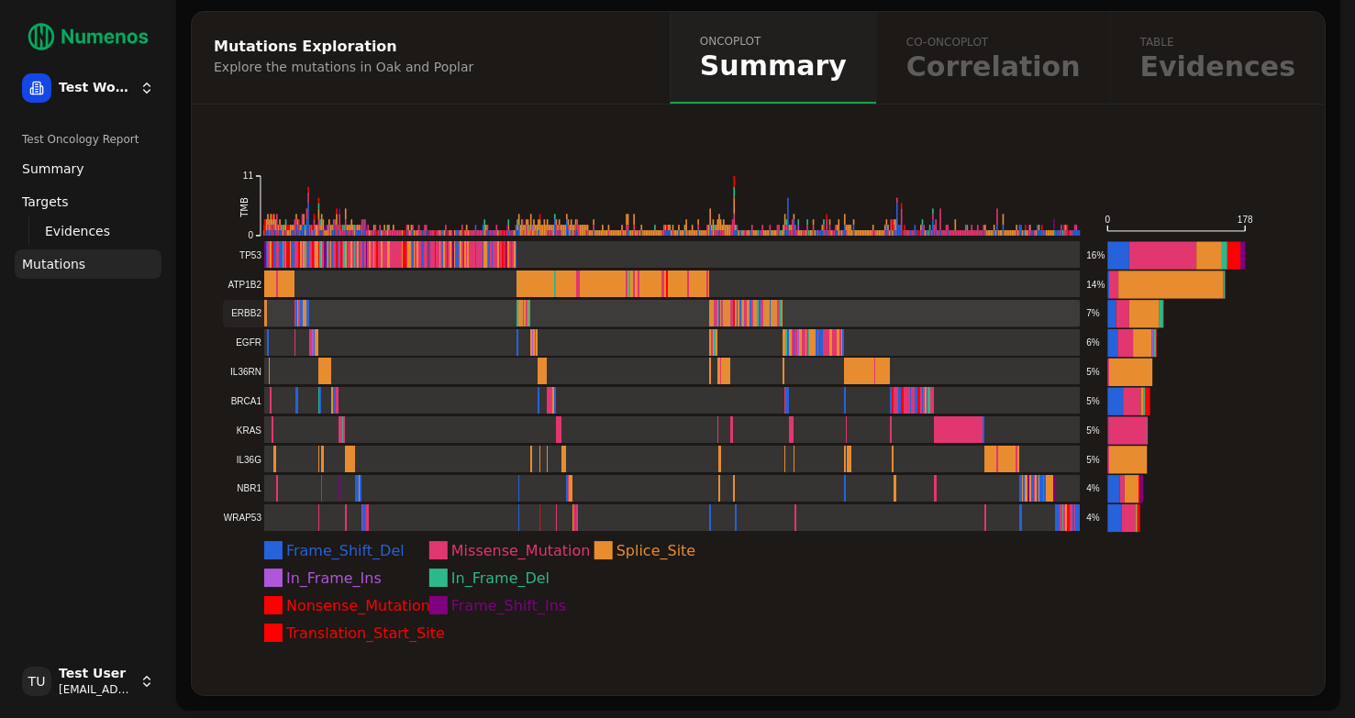
click at [737, 303] on rect at bounding box center [652, 314] width 858 height 28
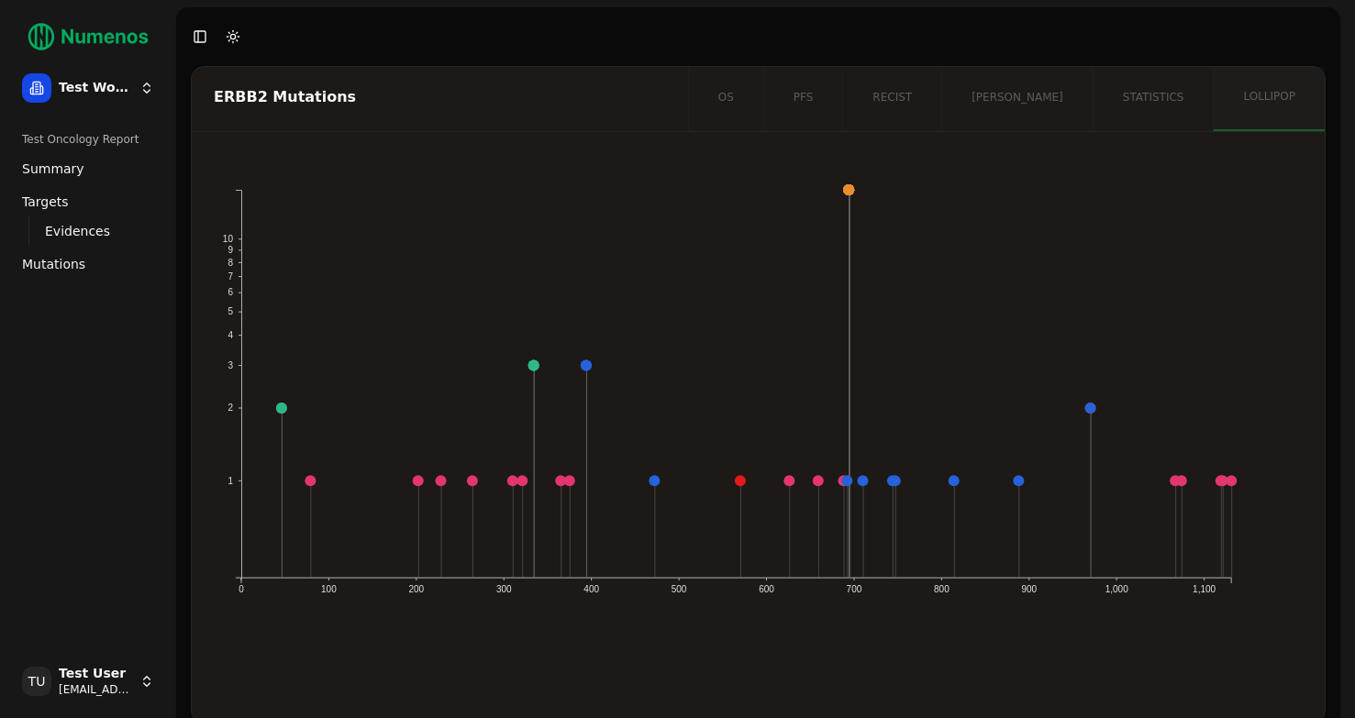
scroll to position [28, 0]
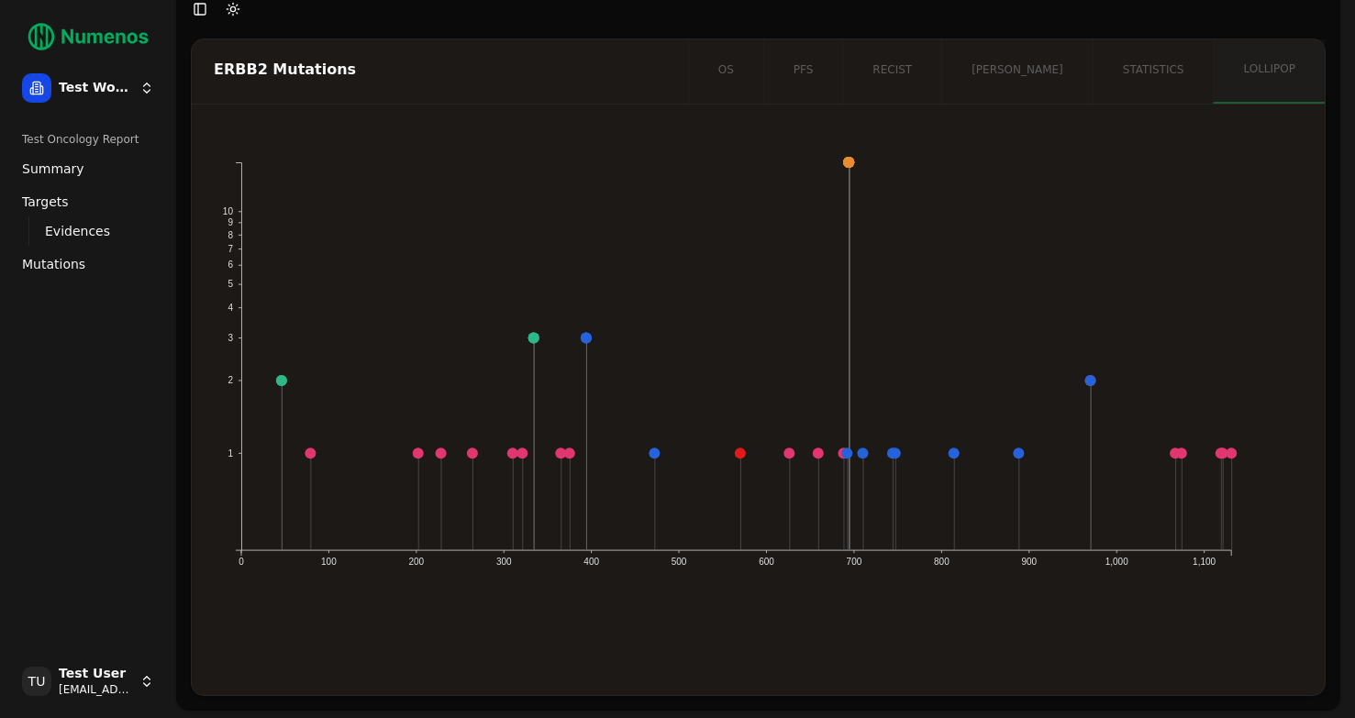
click at [39, 265] on span "Mutations" at bounding box center [53, 264] width 63 height 18
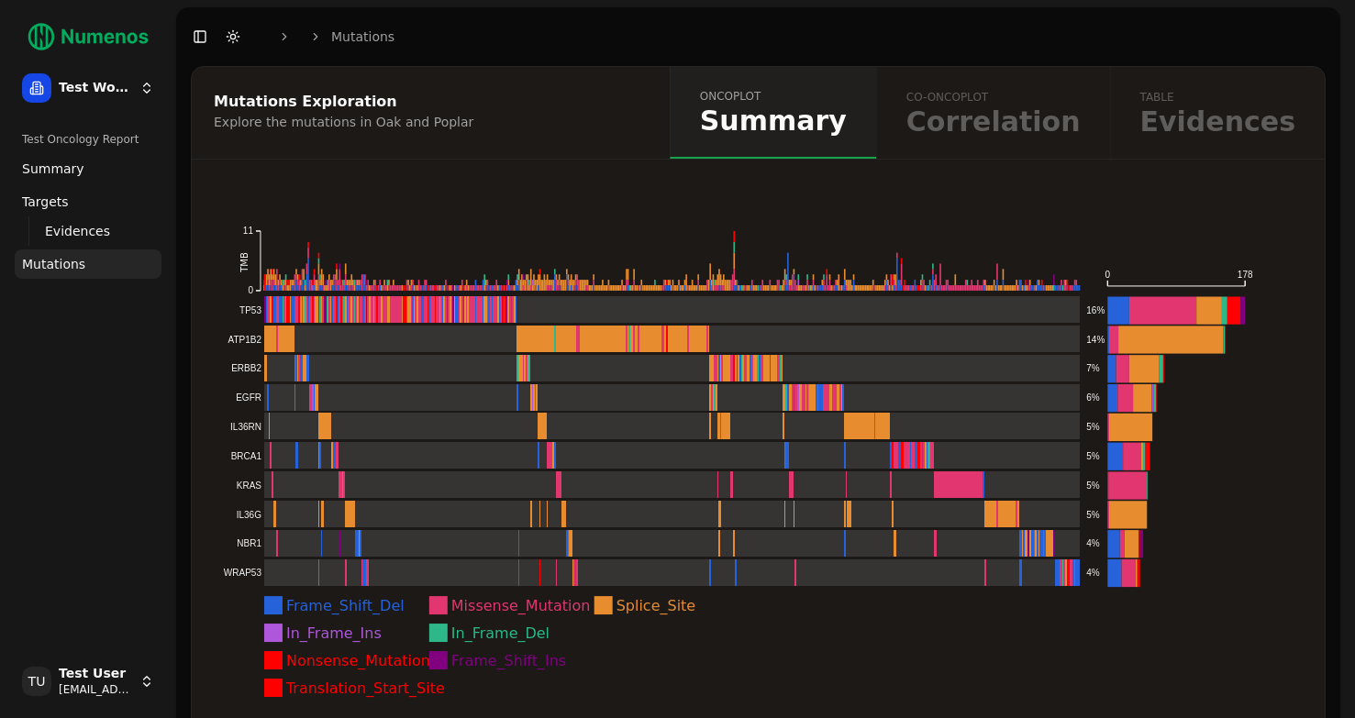
click at [91, 228] on span "Evidences" at bounding box center [77, 231] width 65 height 18
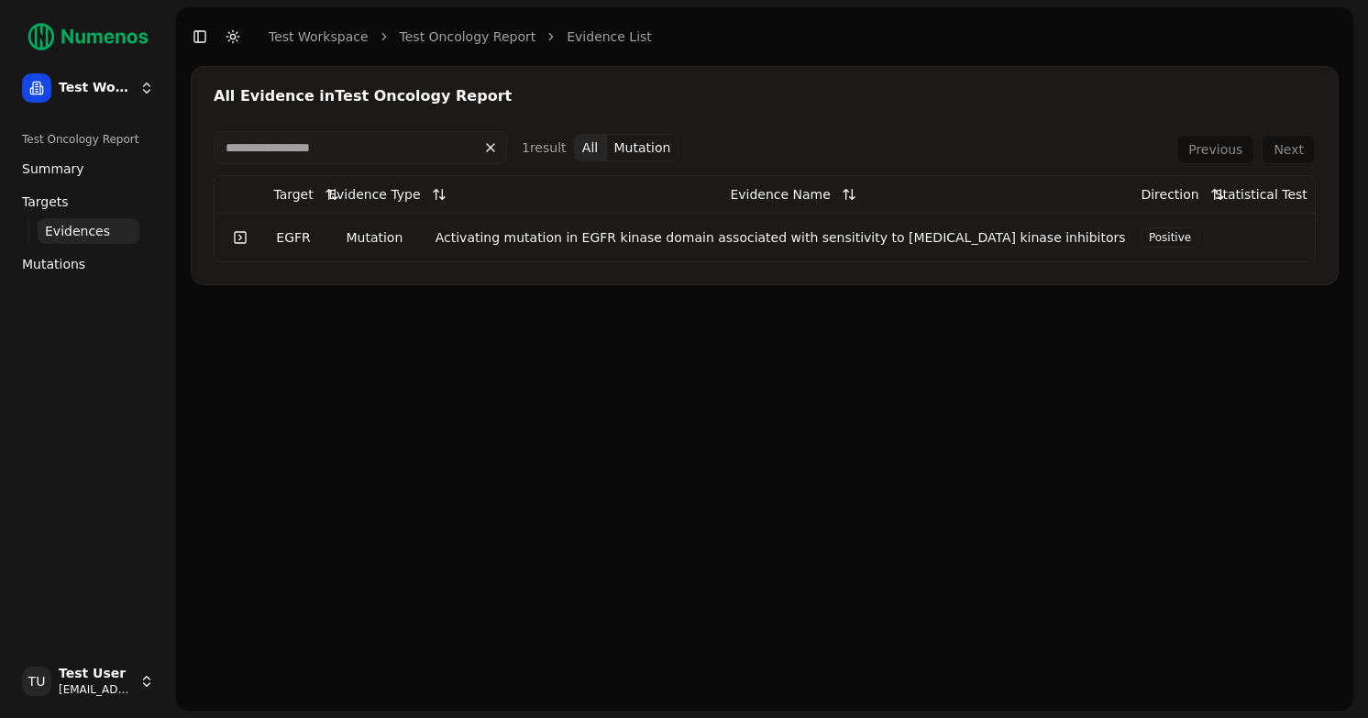
click at [487, 151] on button at bounding box center [490, 147] width 33 height 29
click at [61, 173] on span "Summary" at bounding box center [53, 169] width 62 height 18
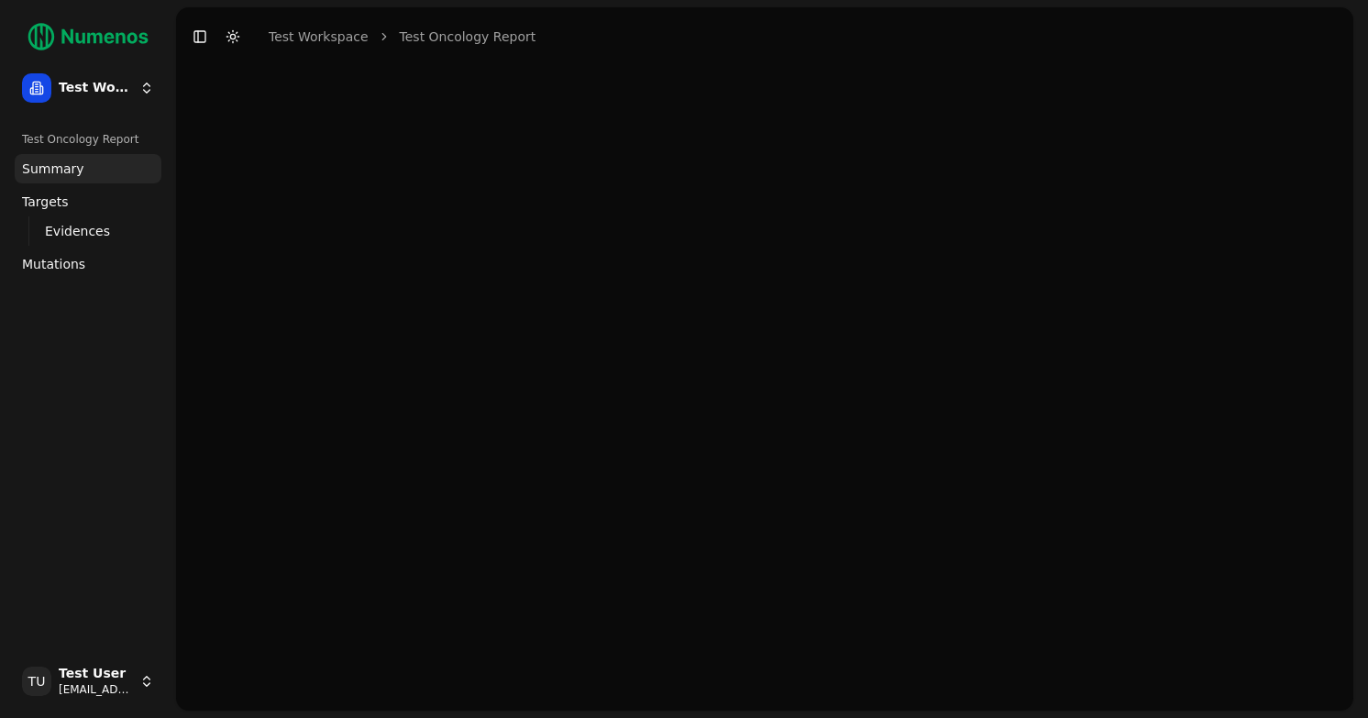
click at [73, 154] on link "Summary" at bounding box center [88, 168] width 147 height 29
click at [90, 127] on div "Test Oncology Report" at bounding box center [88, 139] width 147 height 29
click at [92, 94] on html "Test Workspace Test Oncology Report Summary Targets Evidences Exploration Mutat…" at bounding box center [684, 359] width 1368 height 718
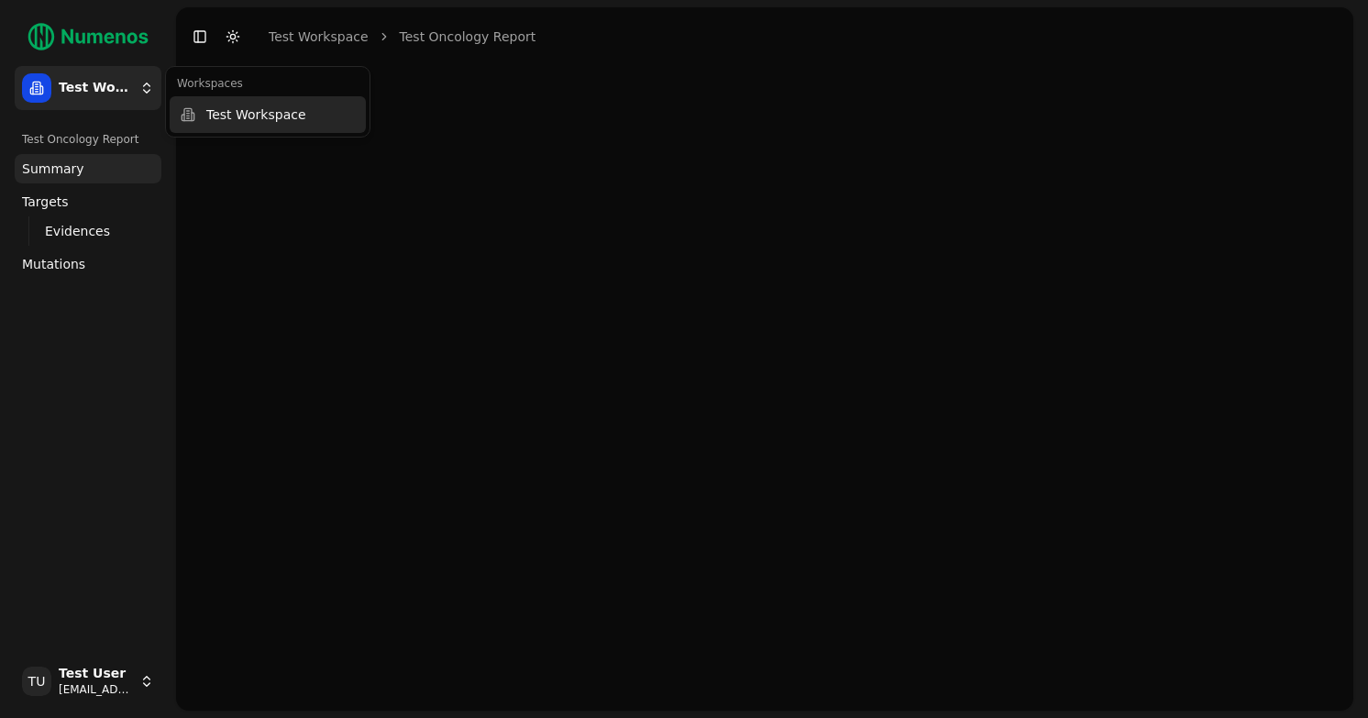
click at [215, 116] on div "Test Workspace" at bounding box center [268, 114] width 196 height 37
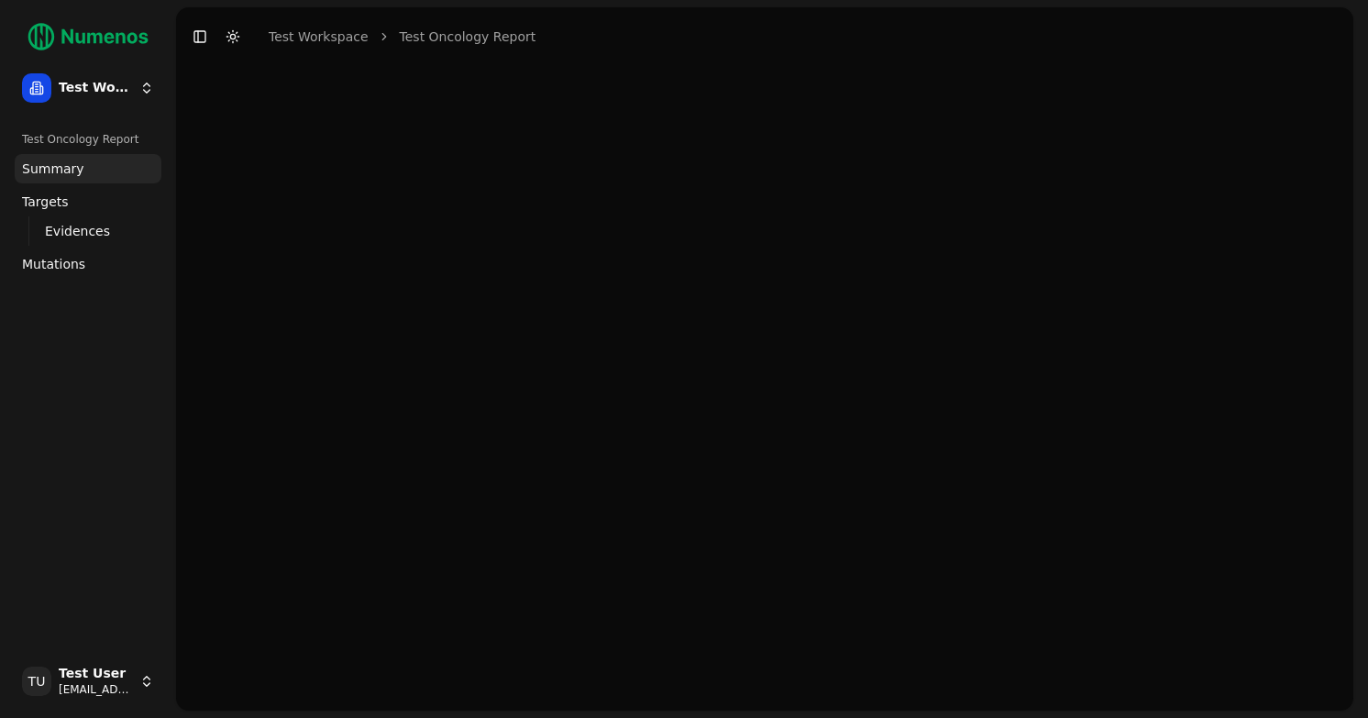
click at [50, 255] on span "Mutations" at bounding box center [53, 264] width 63 height 18
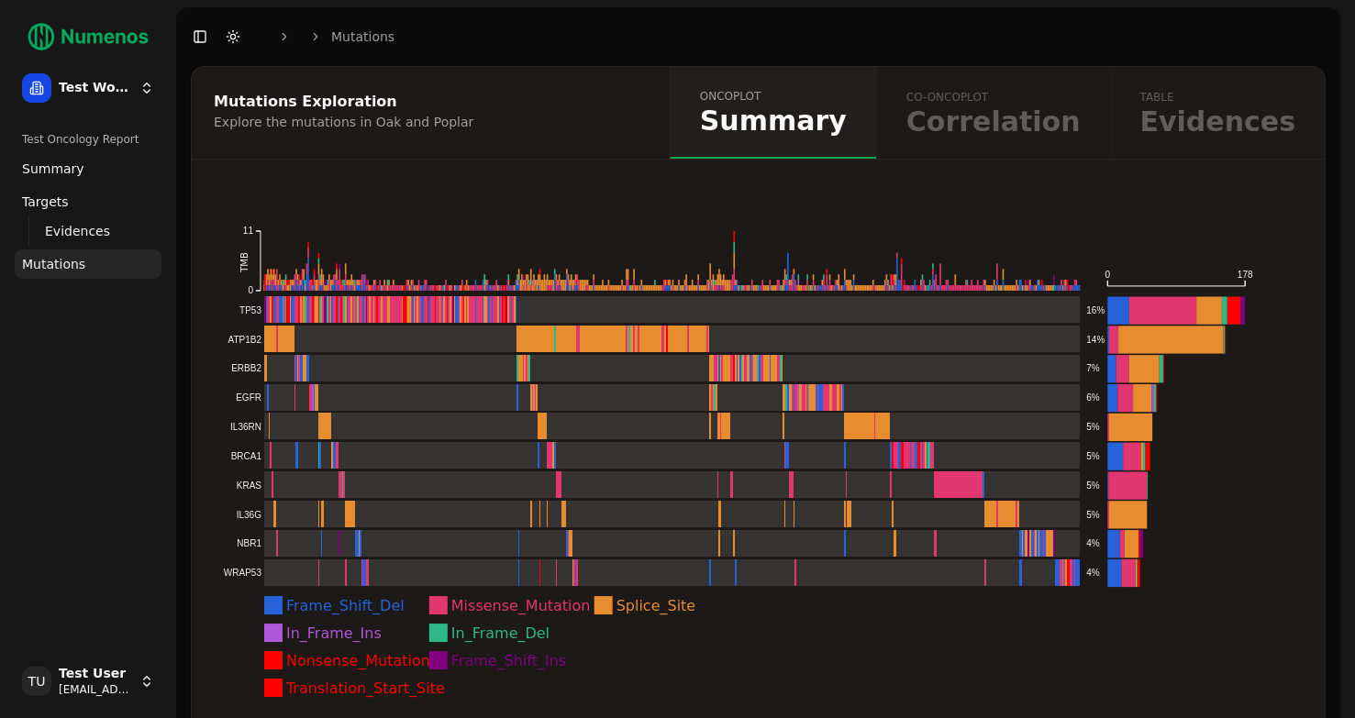
click at [1055, 142] on div "oncoplot Summary co-oncoplot Correlation table Evidences" at bounding box center [997, 113] width 655 height 92
click at [847, 116] on span "Summary" at bounding box center [773, 121] width 147 height 28
click at [1211, 105] on div "oncoplot Summary co-oncoplot Correlation table Evidences" at bounding box center [997, 113] width 655 height 92
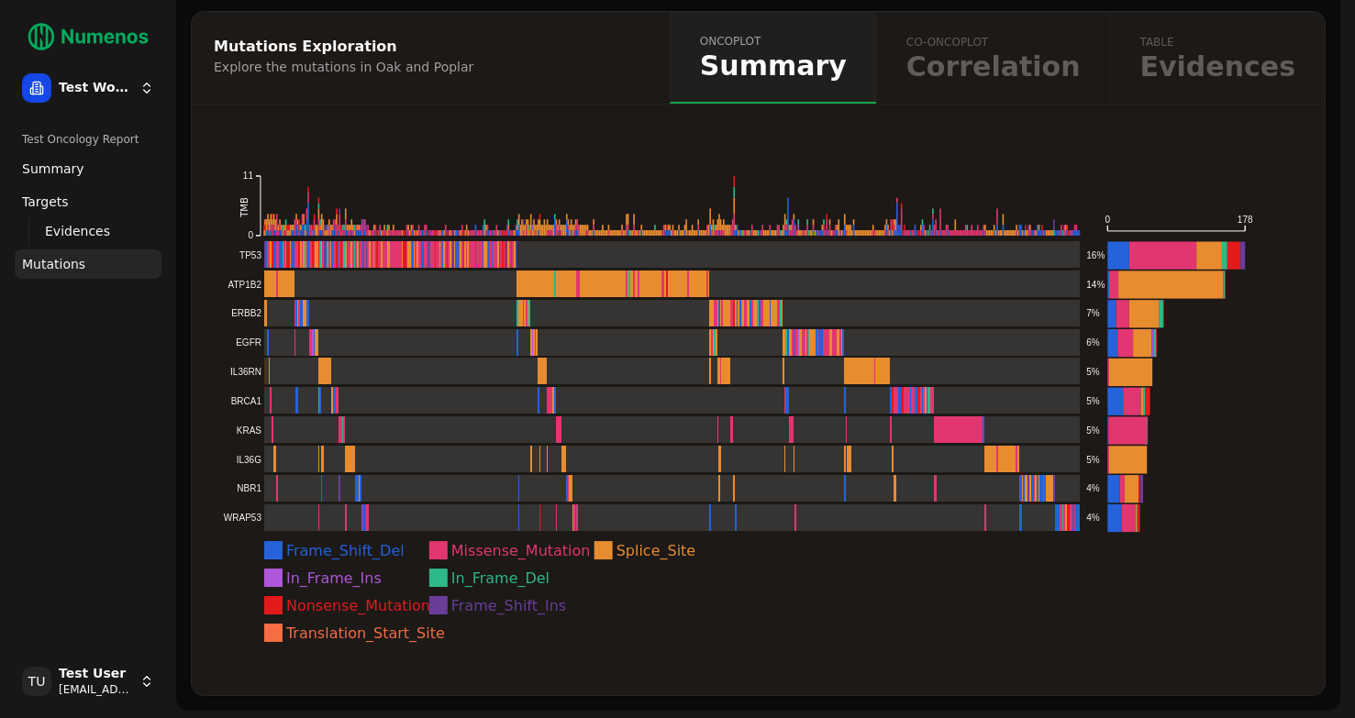
drag, startPoint x: 1125, startPoint y: 254, endPoint x: 1086, endPoint y: 257, distance: 38.6
click at [1086, 257] on icon "Frame_Shift_Del Missense_Mutation Splice_Site In_Frame_Ins In_Frame_Del Nonsens…" at bounding box center [737, 398] width 1046 height 498
click at [1087, 257] on text "16%" at bounding box center [1096, 255] width 18 height 10
